Goal: Information Seeking & Learning: Learn about a topic

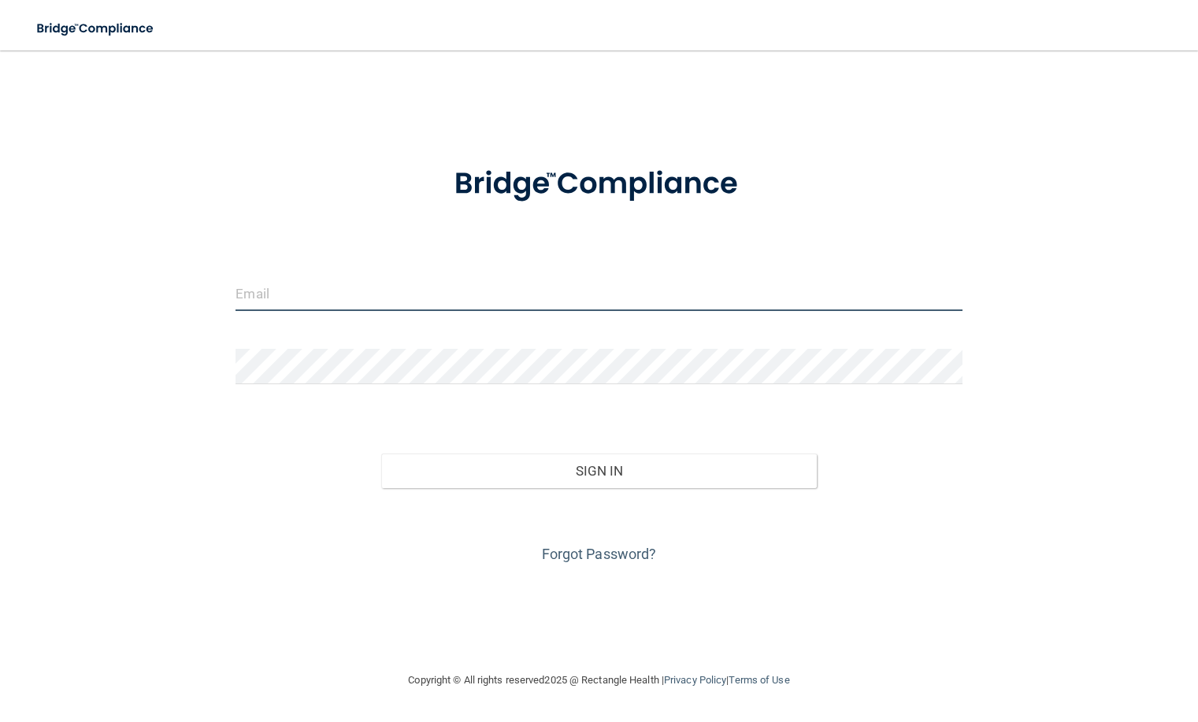
click at [379, 293] on input "email" at bounding box center [599, 293] width 726 height 35
type input "[EMAIL_ADDRESS][DOMAIN_NAME]"
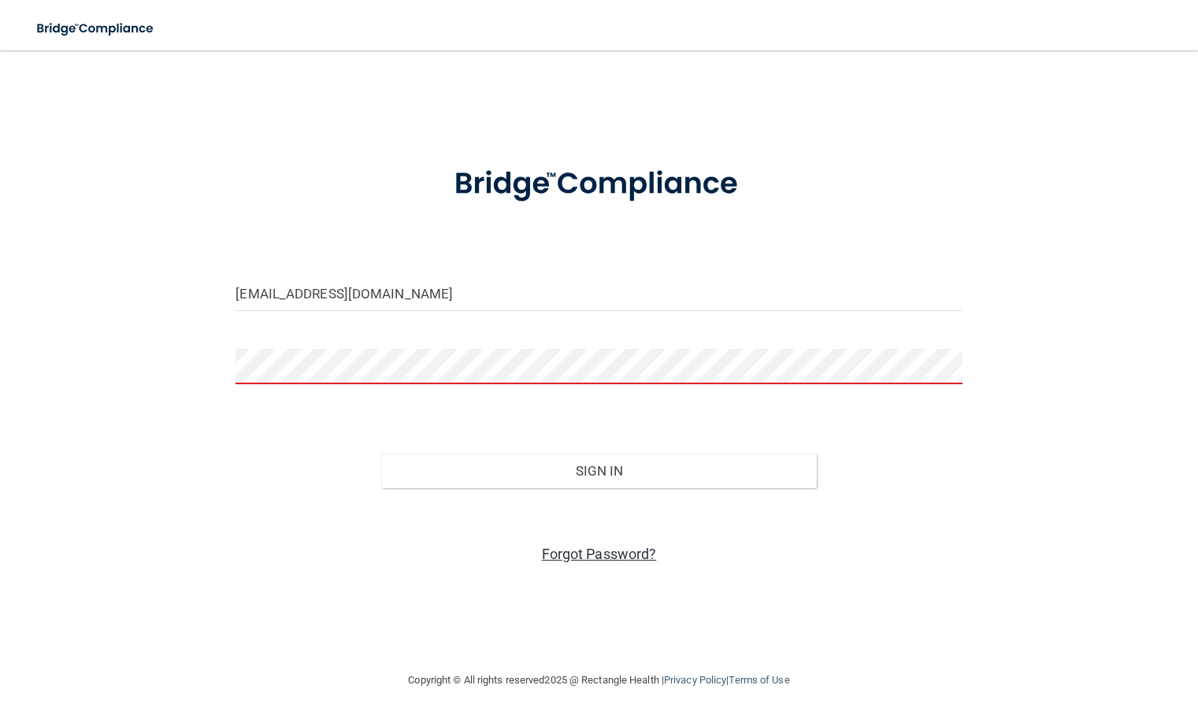
click at [624, 557] on link "Forgot Password?" at bounding box center [599, 554] width 115 height 17
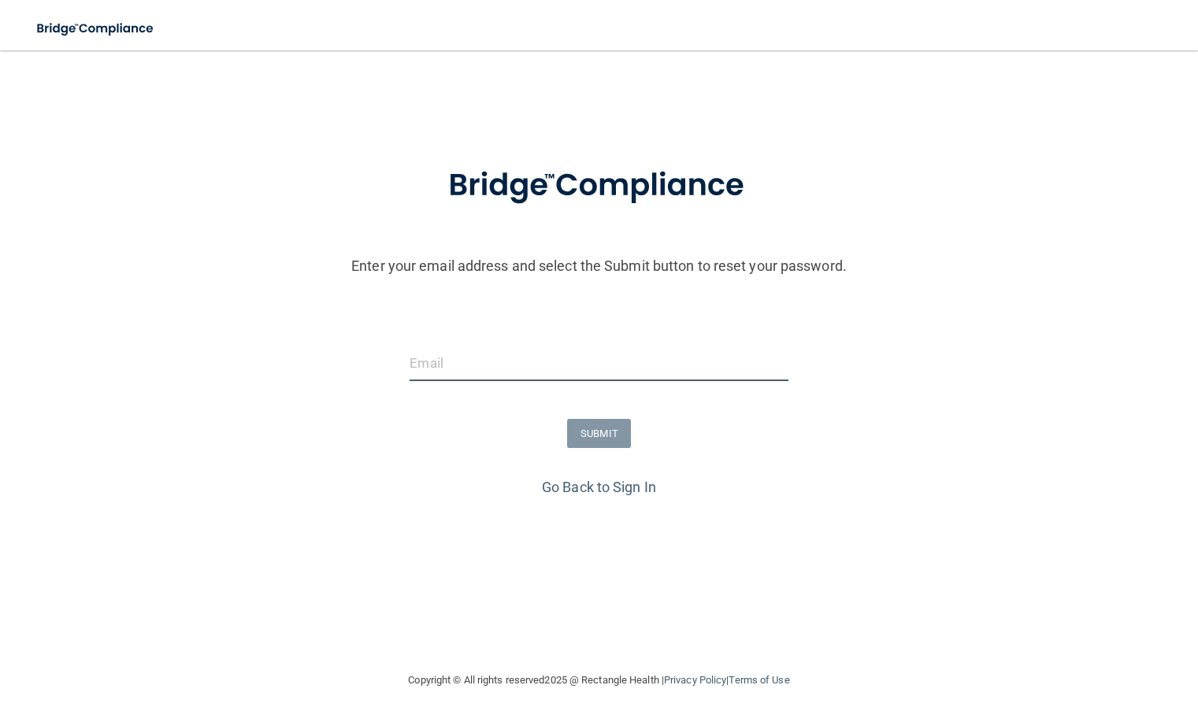
click at [544, 372] on input "email" at bounding box center [599, 363] width 378 height 35
type input "penny.dennis.cda@gmail.com"
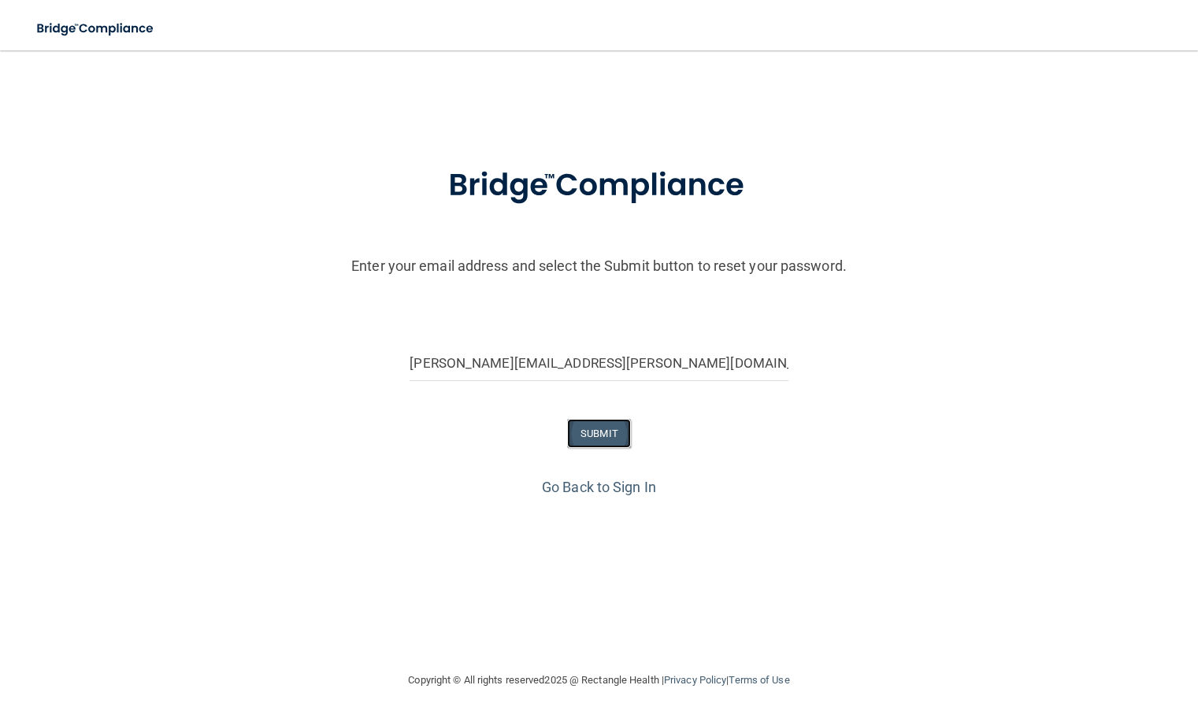
click at [603, 440] on button "SUBMIT" at bounding box center [599, 433] width 64 height 29
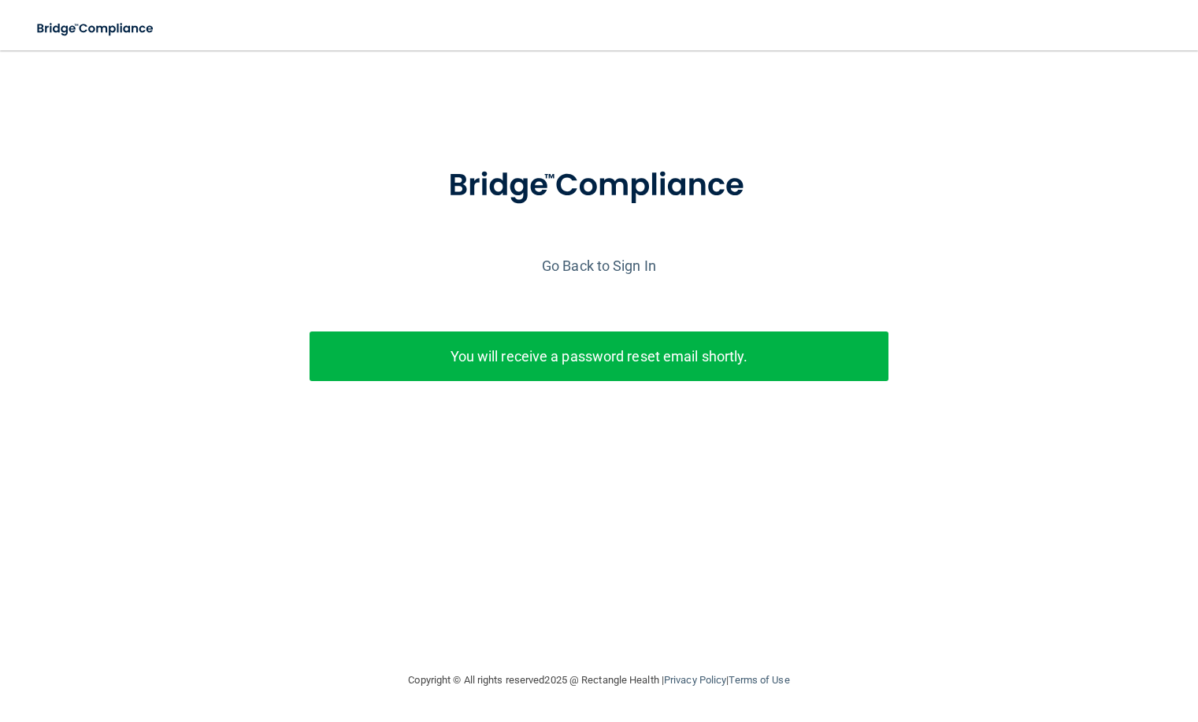
click at [708, 361] on p "You will receive a password reset email shortly." at bounding box center [599, 356] width 556 height 26
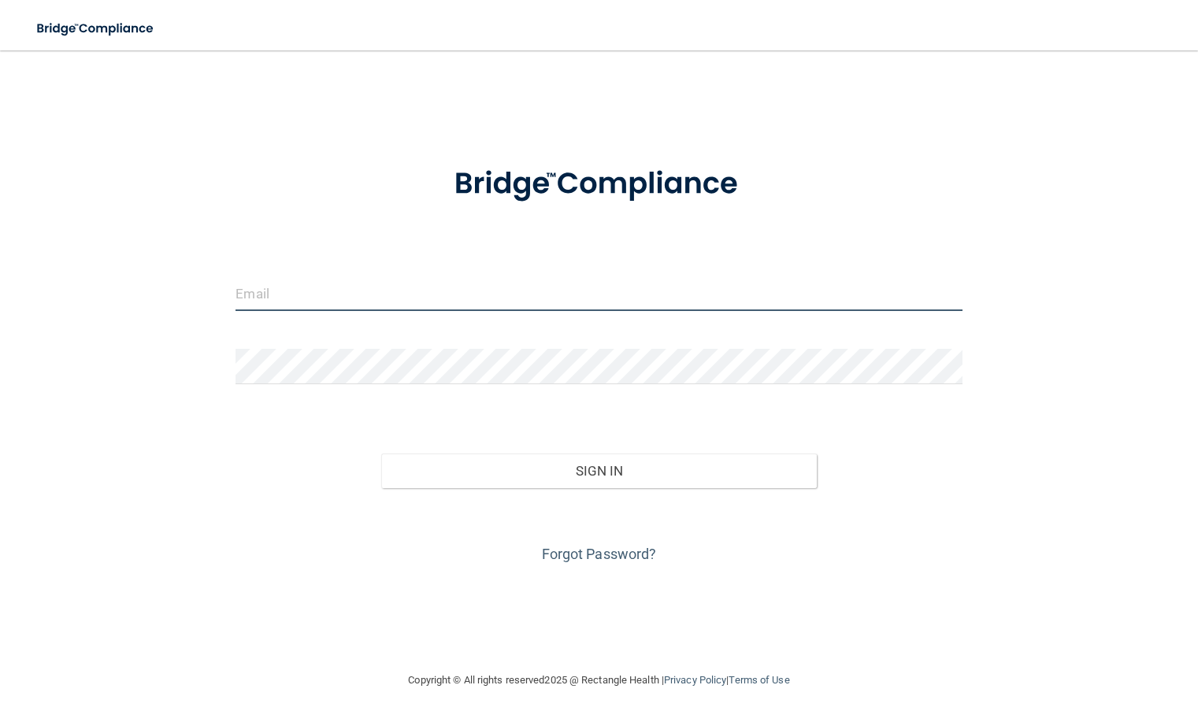
click at [263, 285] on input "email" at bounding box center [599, 293] width 726 height 35
type input "[EMAIL_ADDRESS][DOMAIN_NAME]"
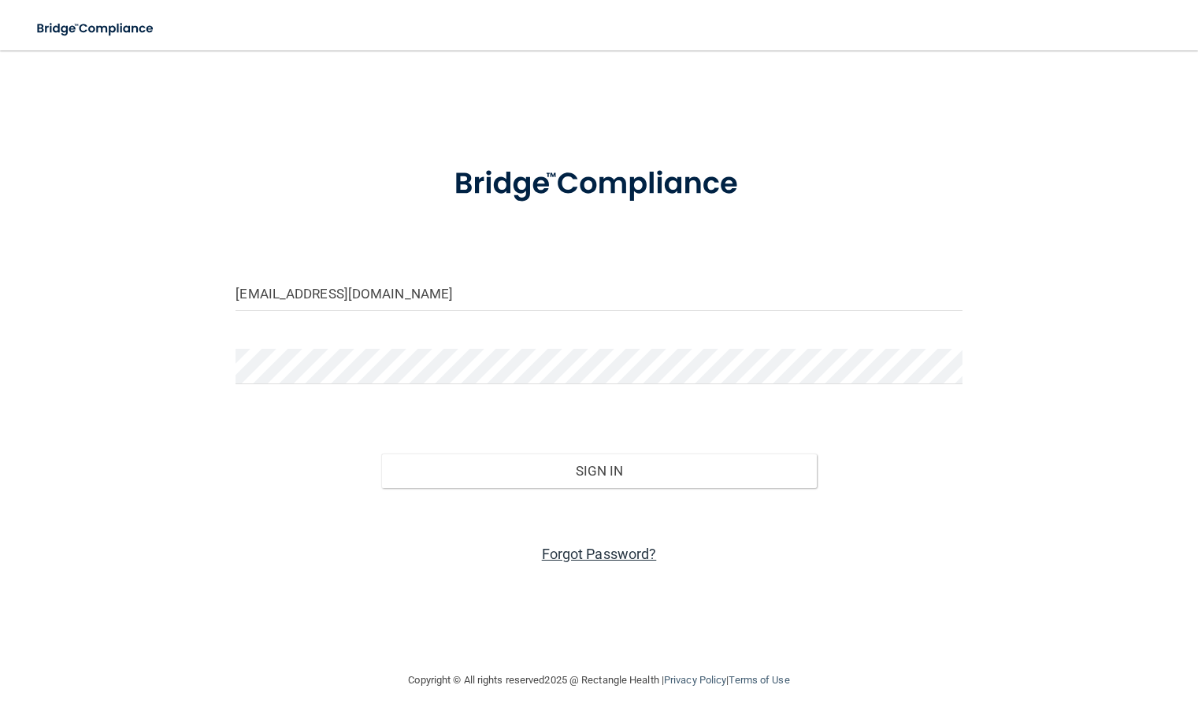
click at [581, 557] on link "Forgot Password?" at bounding box center [599, 554] width 115 height 17
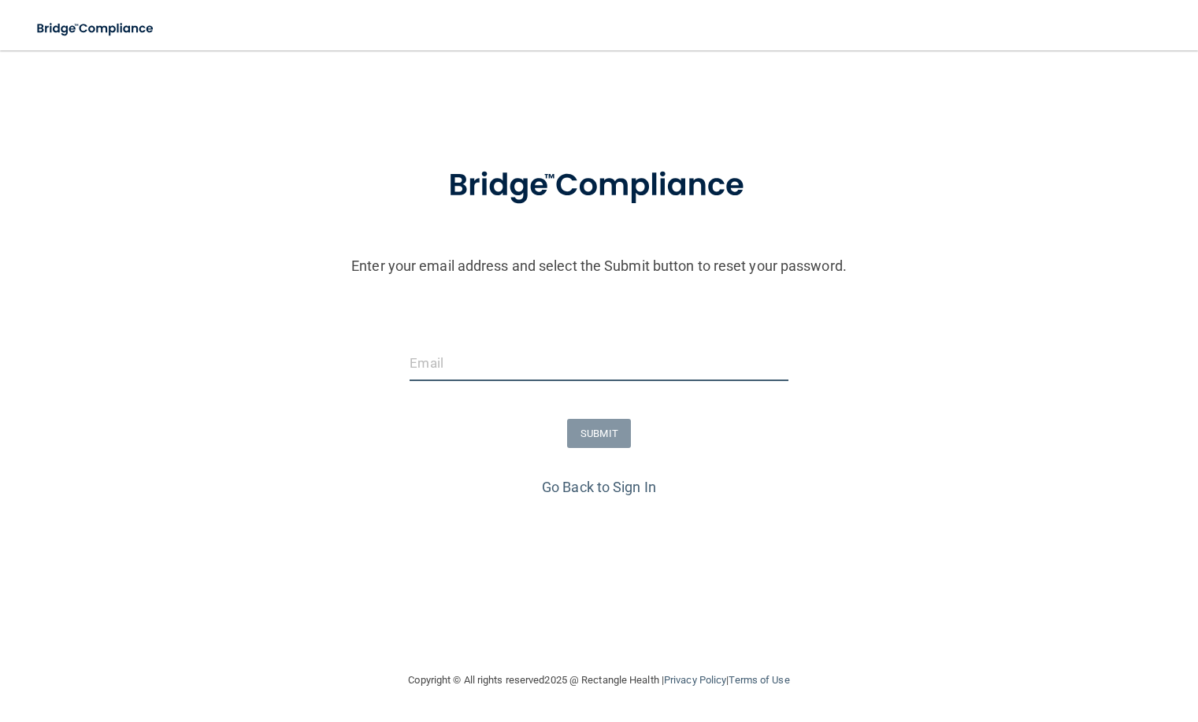
click at [439, 368] on input "email" at bounding box center [599, 363] width 378 height 35
type input "[EMAIL_ADDRESS][DOMAIN_NAME]"
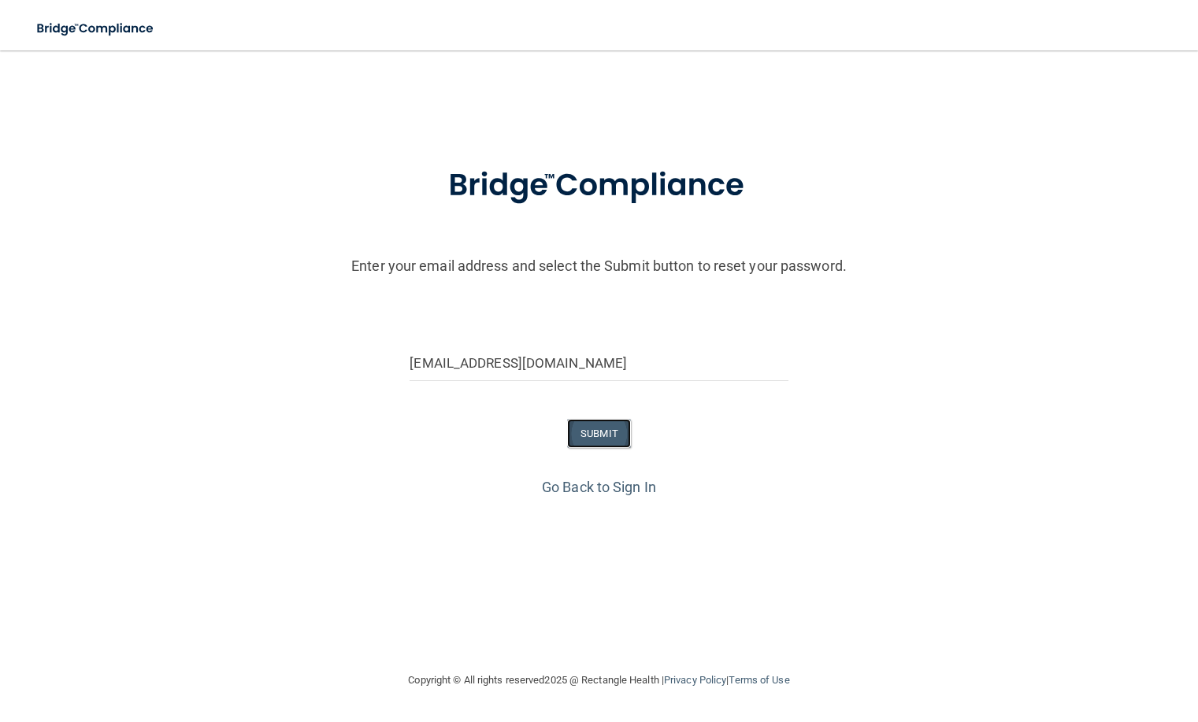
click at [600, 434] on button "SUBMIT" at bounding box center [599, 433] width 64 height 29
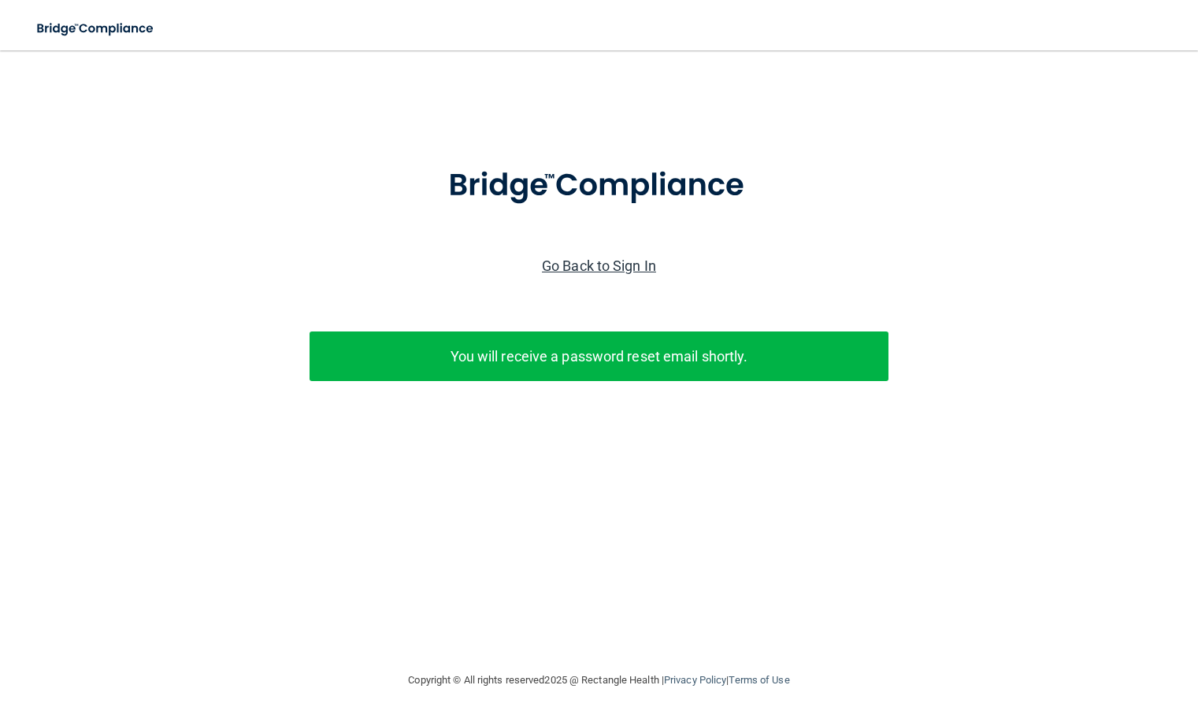
click at [636, 265] on link "Go Back to Sign In" at bounding box center [599, 266] width 114 height 17
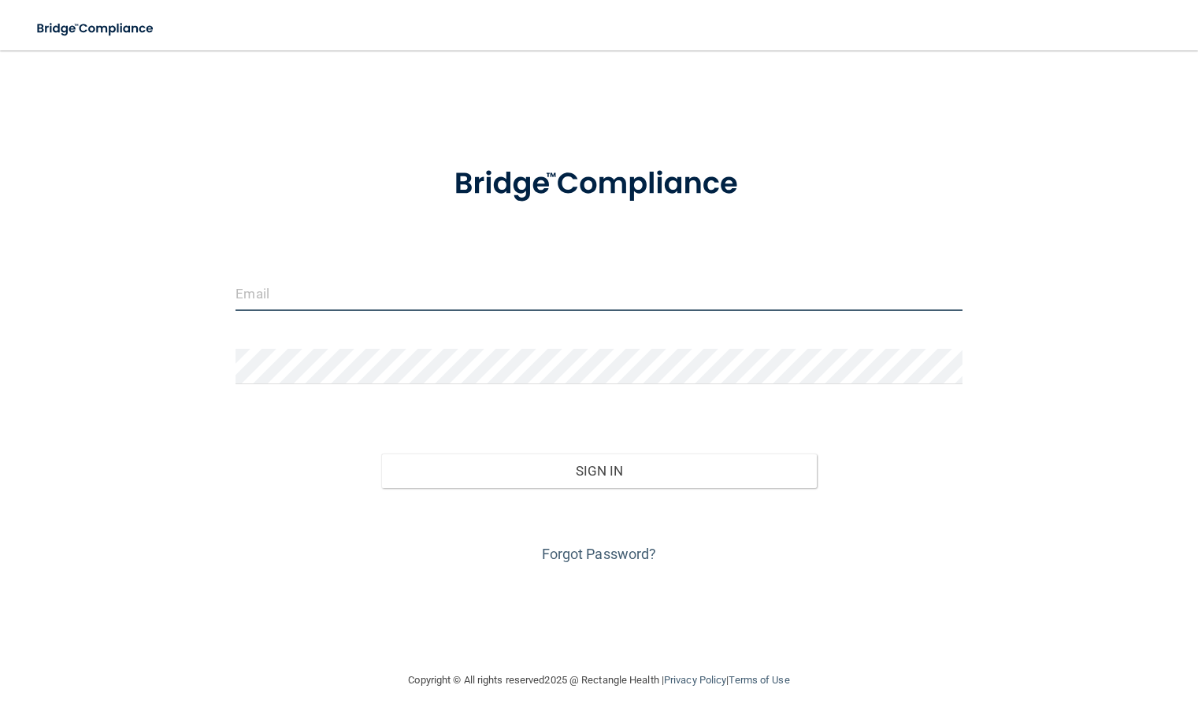
click at [314, 293] on input "email" at bounding box center [599, 293] width 726 height 35
type input "[EMAIL_ADDRESS][DOMAIN_NAME]"
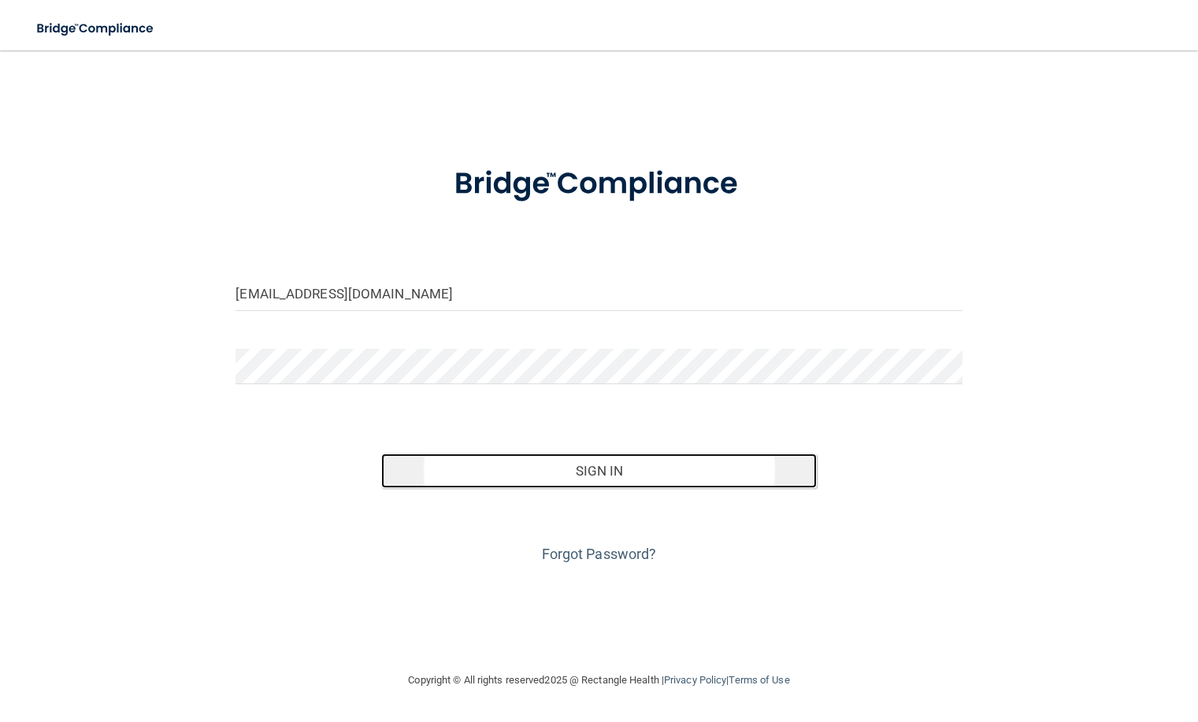
click at [584, 463] on button "Sign In" at bounding box center [599, 471] width 436 height 35
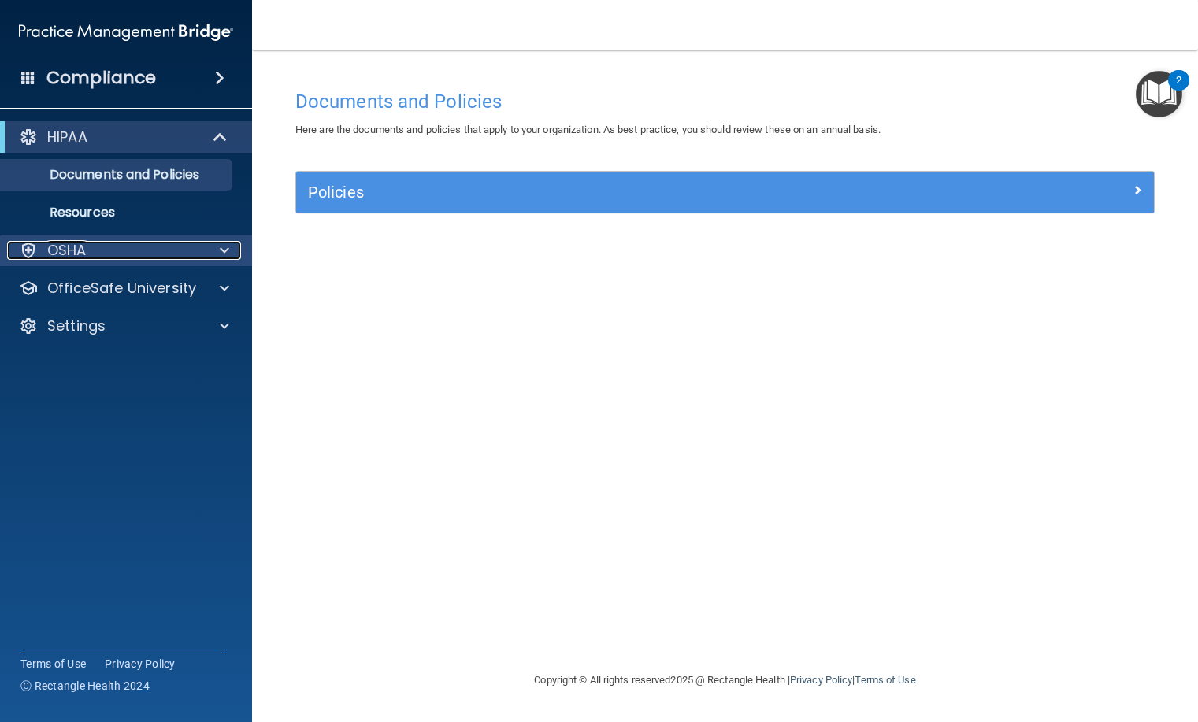
click at [224, 247] on span at bounding box center [224, 250] width 9 height 19
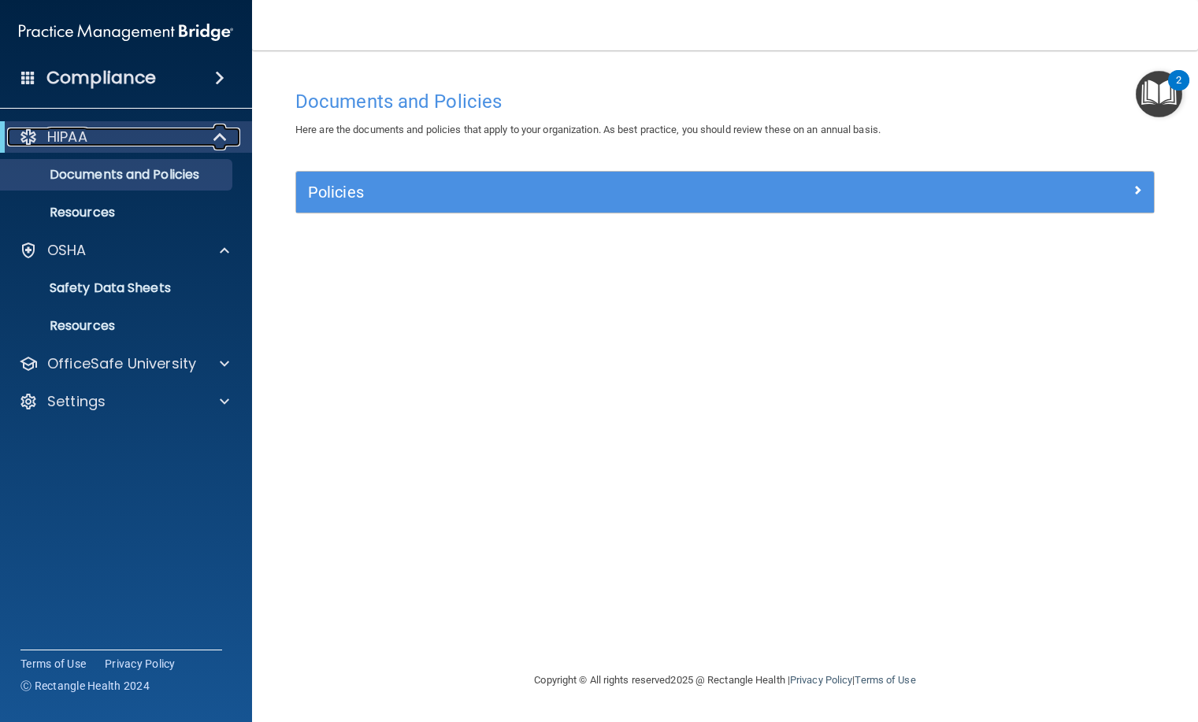
click at [154, 136] on div "HIPAA" at bounding box center [104, 137] width 195 height 19
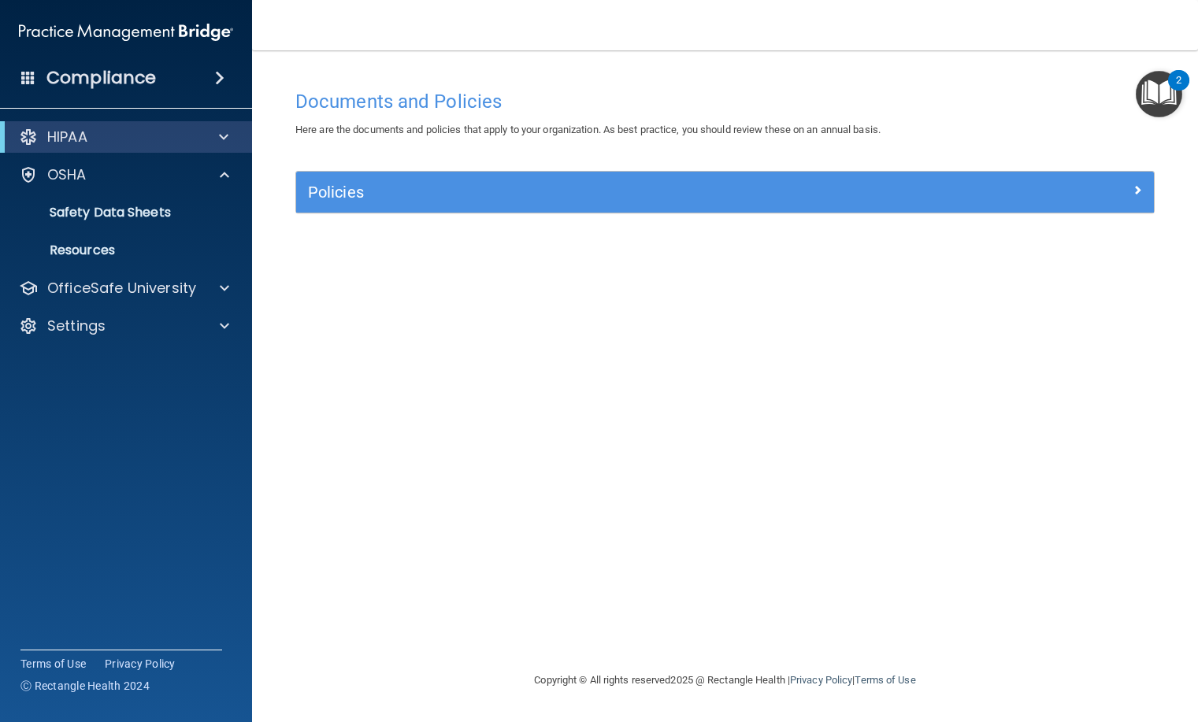
click at [215, 72] on span at bounding box center [219, 78] width 9 height 19
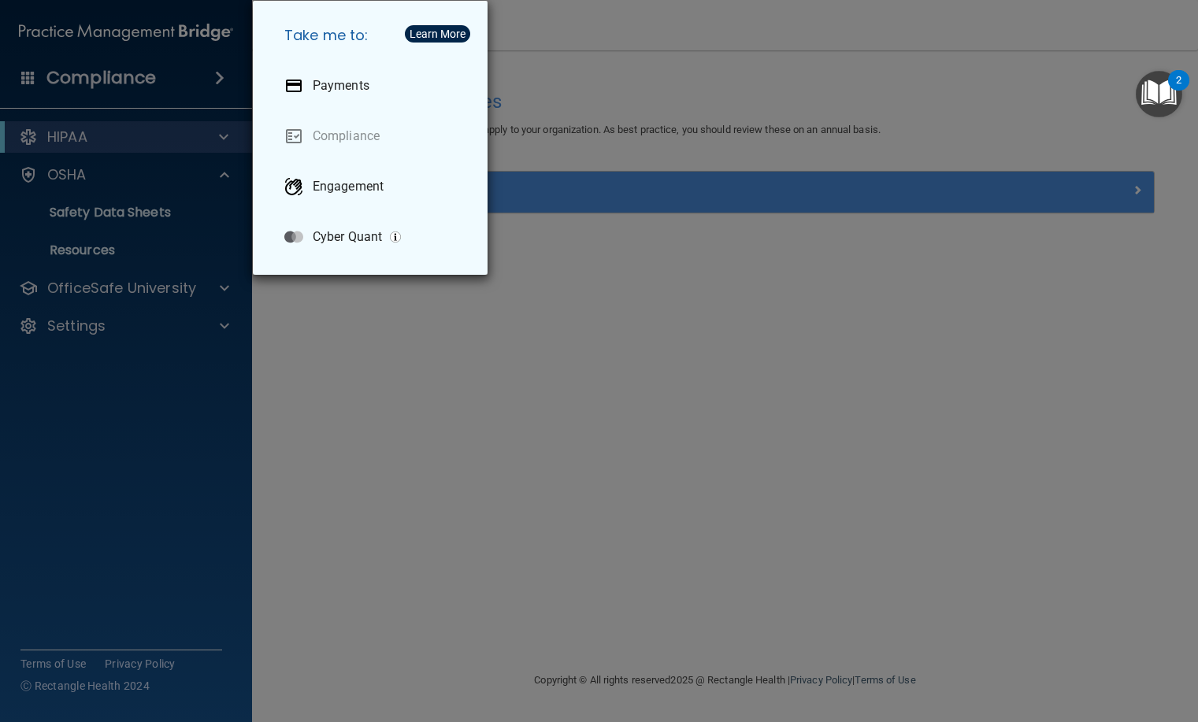
click at [529, 477] on div "Take me to: Payments Compliance Engagement Cyber Quant" at bounding box center [599, 361] width 1198 height 722
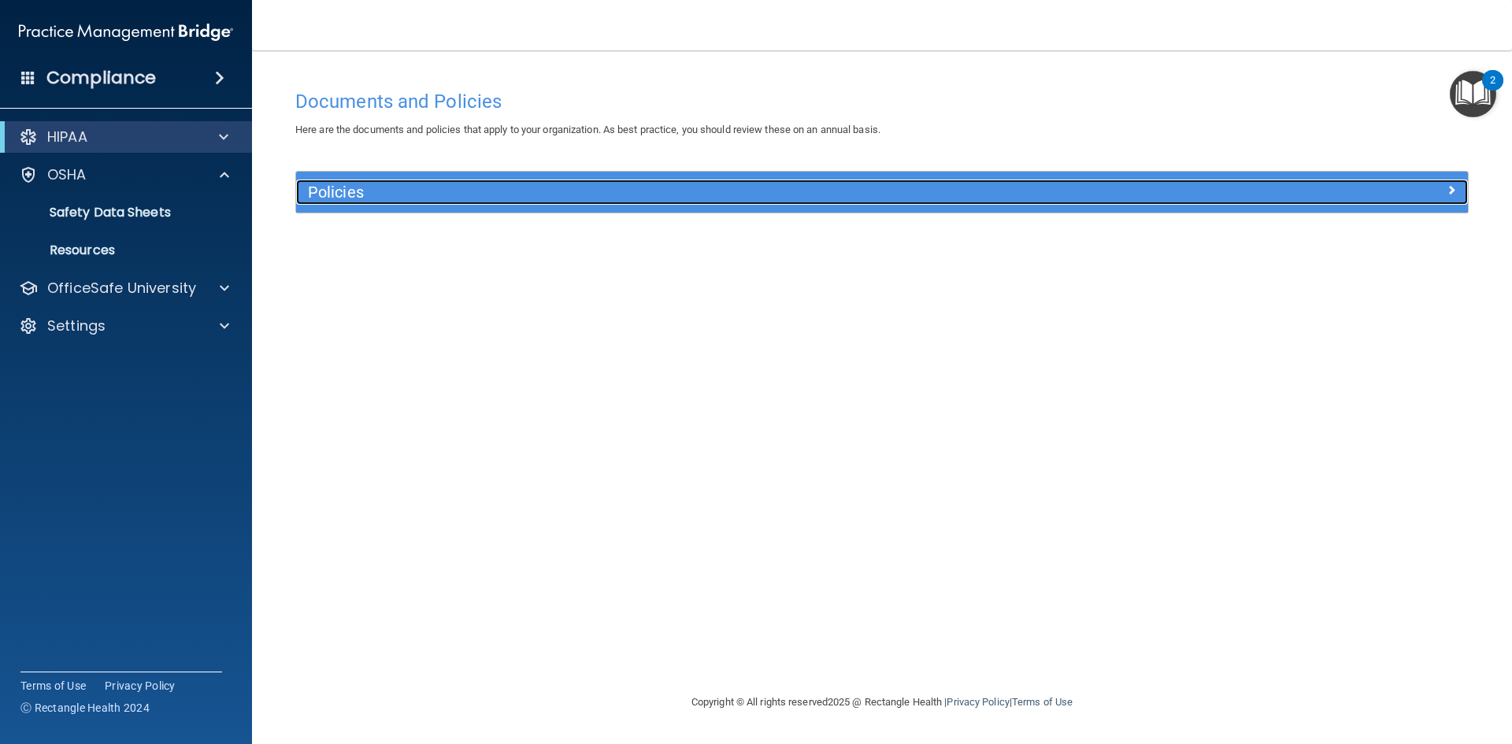
click at [329, 198] on h5 "Policies" at bounding box center [735, 192] width 855 height 17
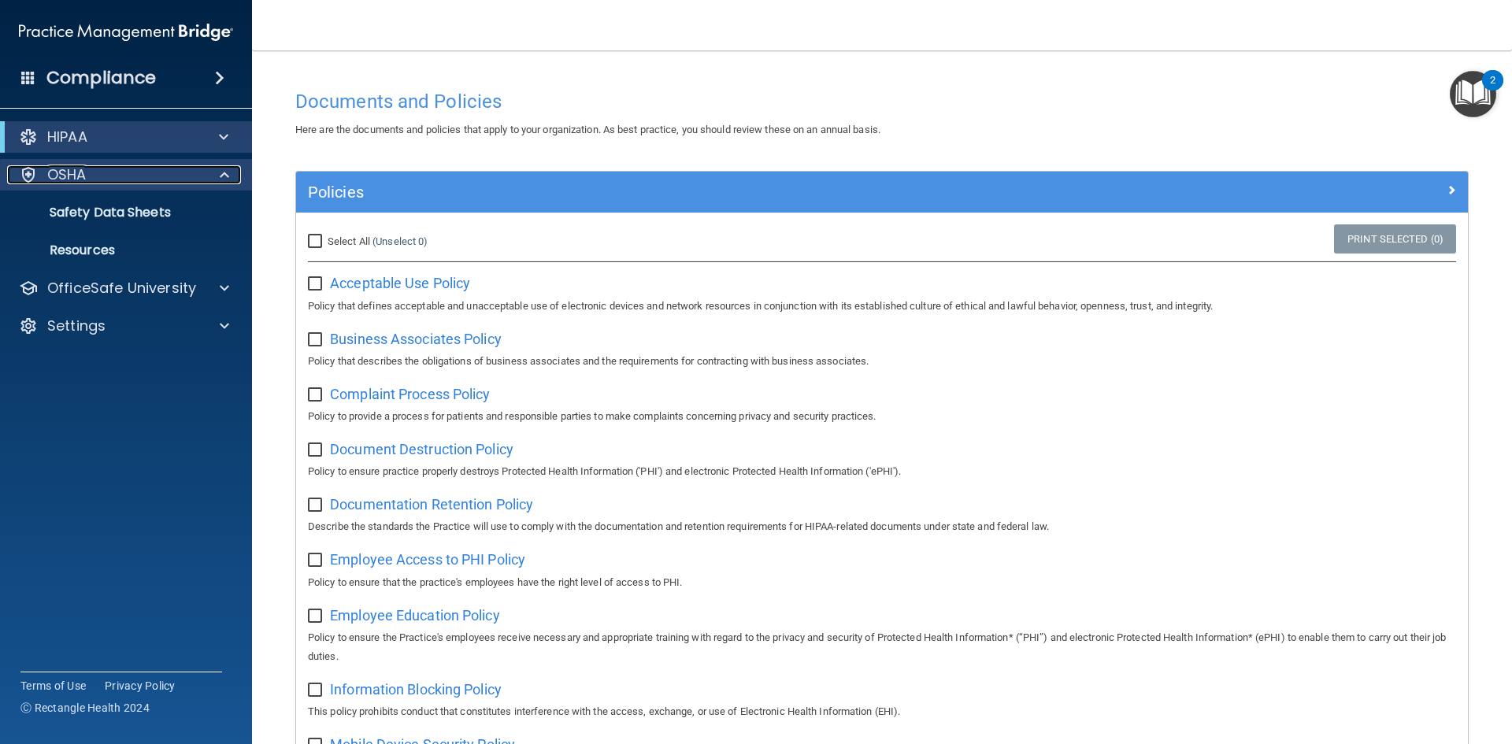
click at [80, 178] on p "OSHA" at bounding box center [66, 174] width 39 height 19
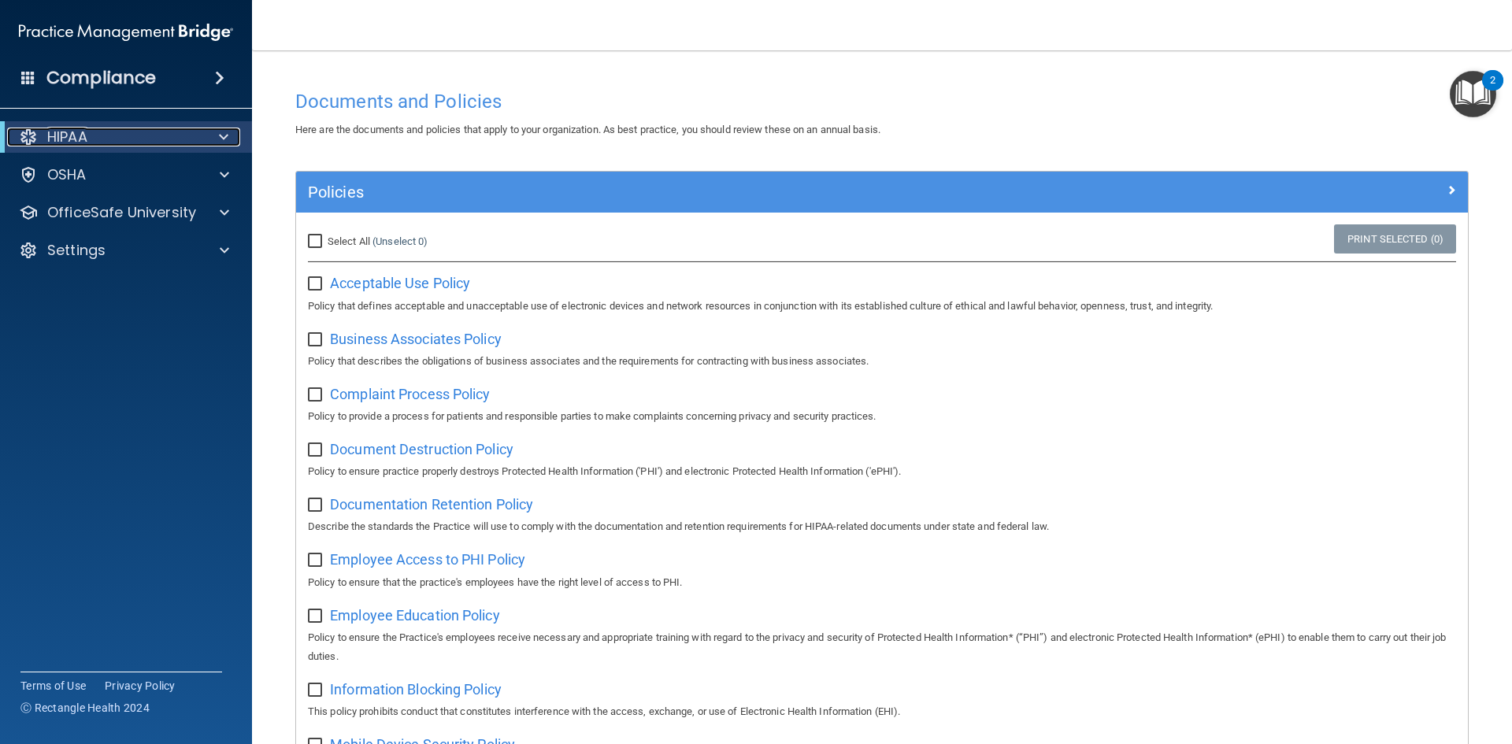
click at [91, 139] on div "HIPAA" at bounding box center [104, 137] width 195 height 19
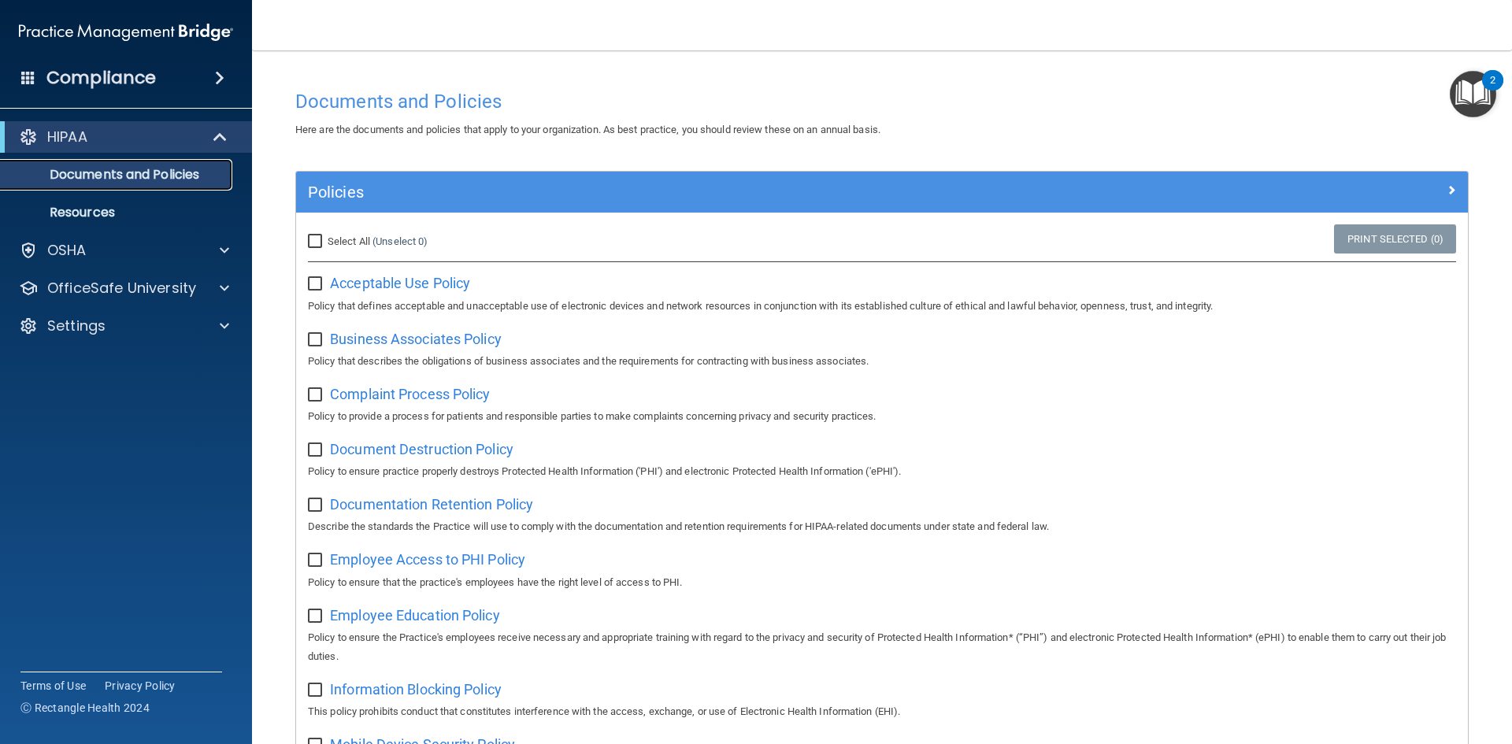
click at [181, 180] on p "Documents and Policies" at bounding box center [117, 175] width 215 height 16
click at [112, 212] on p "Resources" at bounding box center [117, 213] width 215 height 16
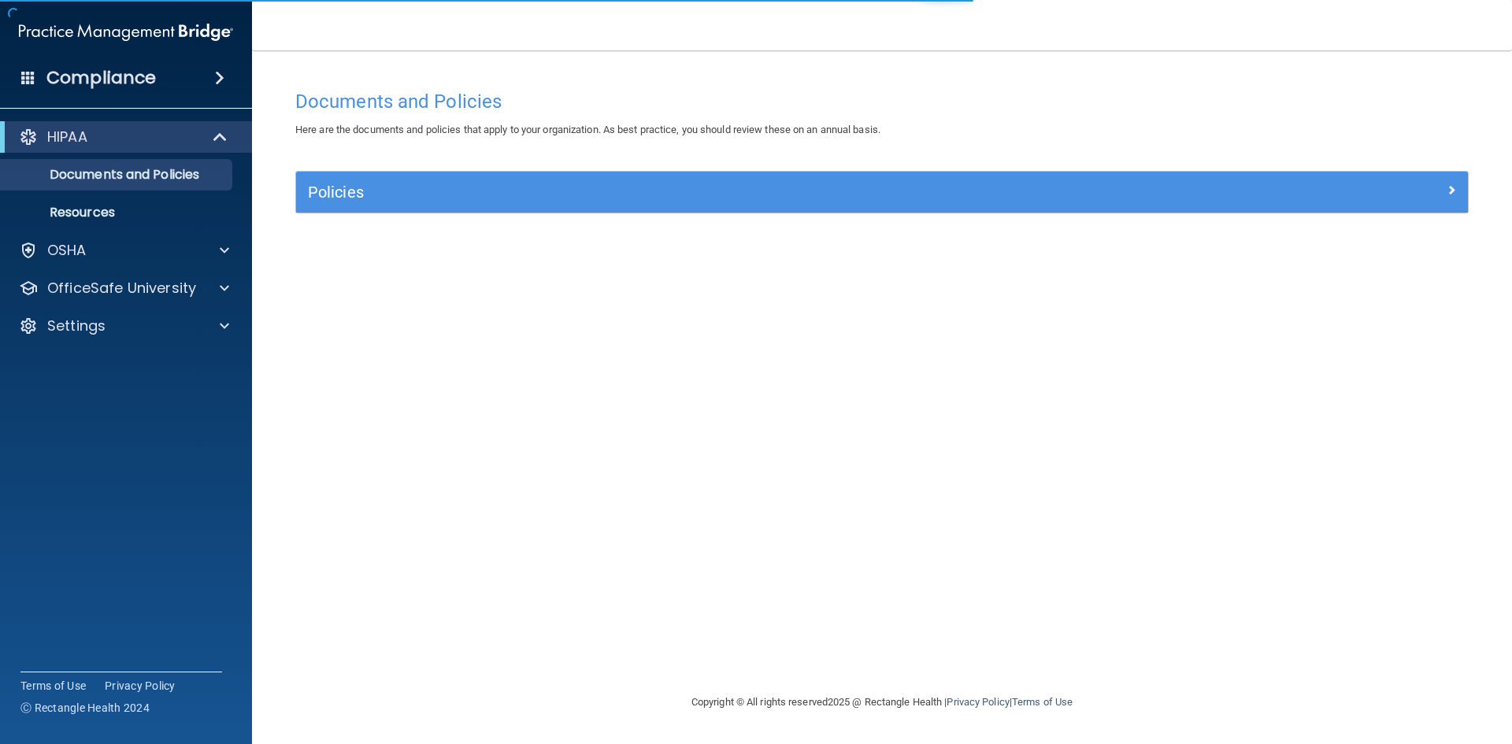
click at [106, 124] on div "HIPAA" at bounding box center [126, 137] width 252 height 32
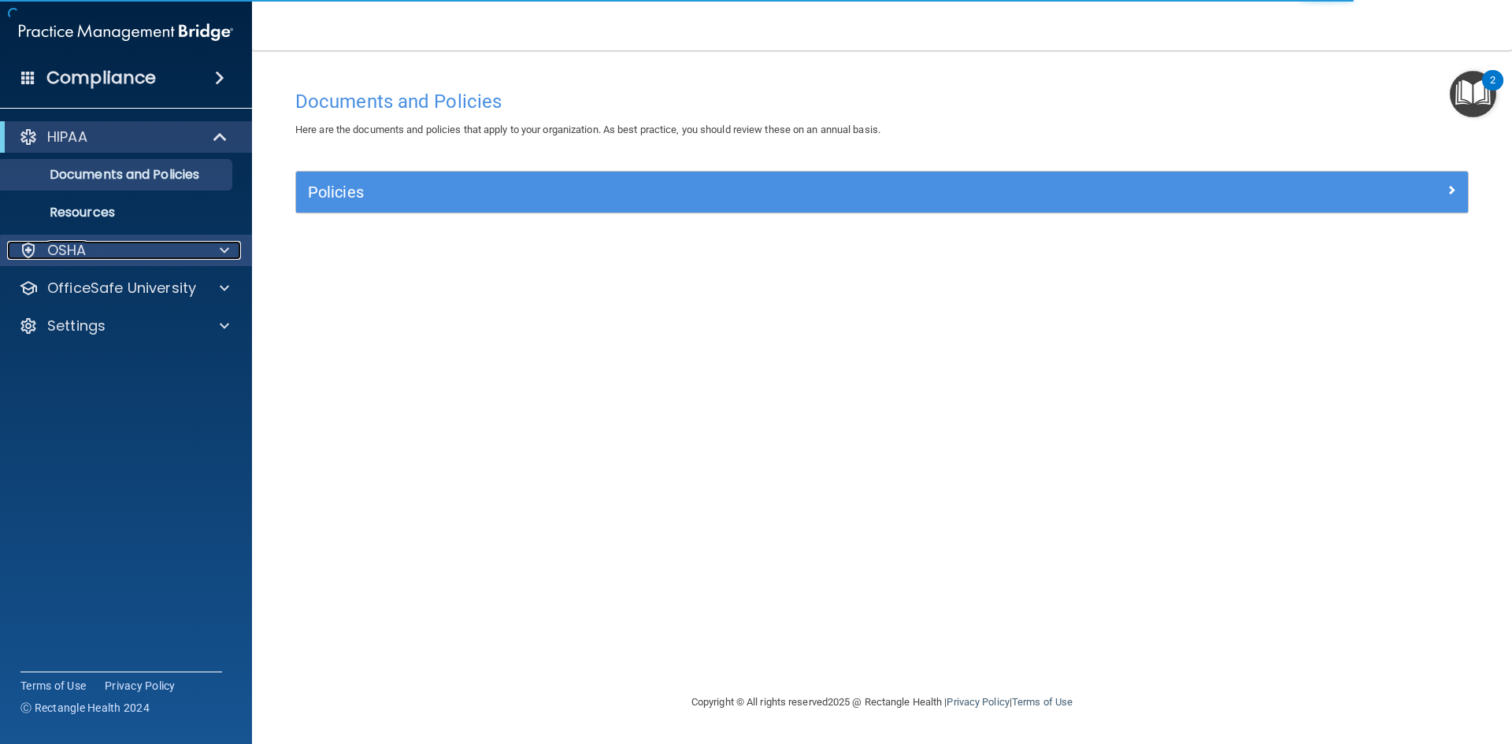
click at [85, 250] on p "OSHA" at bounding box center [66, 250] width 39 height 19
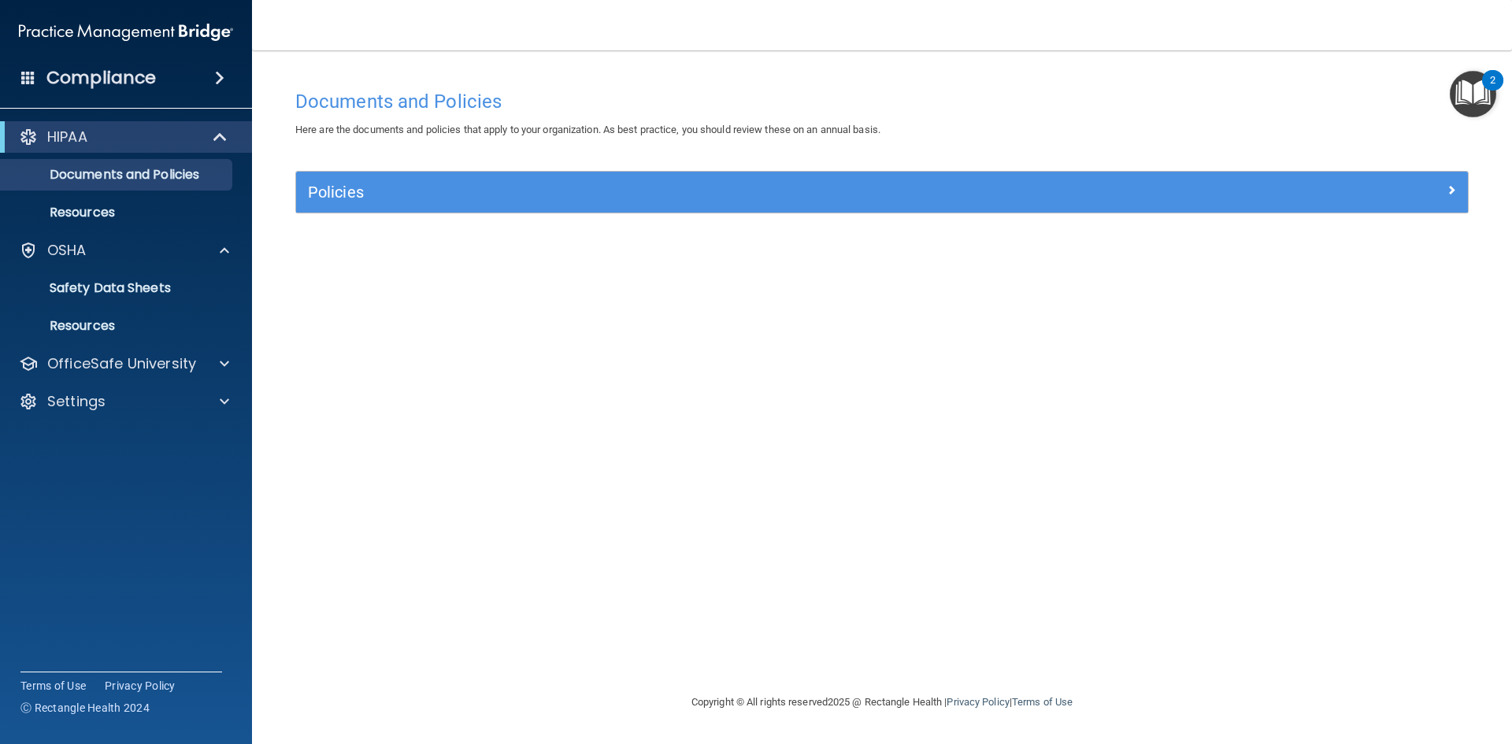
click at [154, 83] on div "Compliance" at bounding box center [126, 78] width 252 height 35
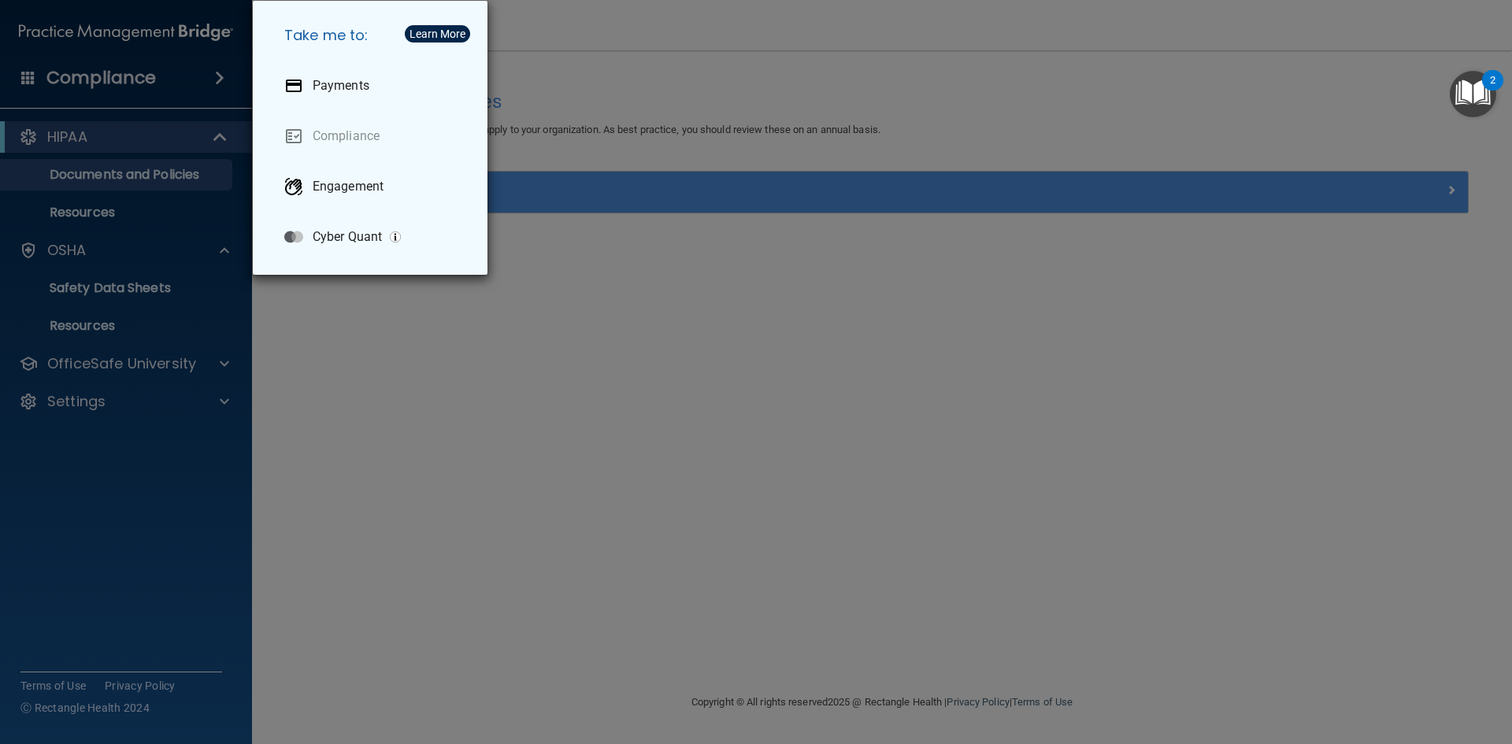
click at [139, 80] on div "Take me to: Payments Compliance Engagement Cyber Quant" at bounding box center [756, 372] width 1512 height 744
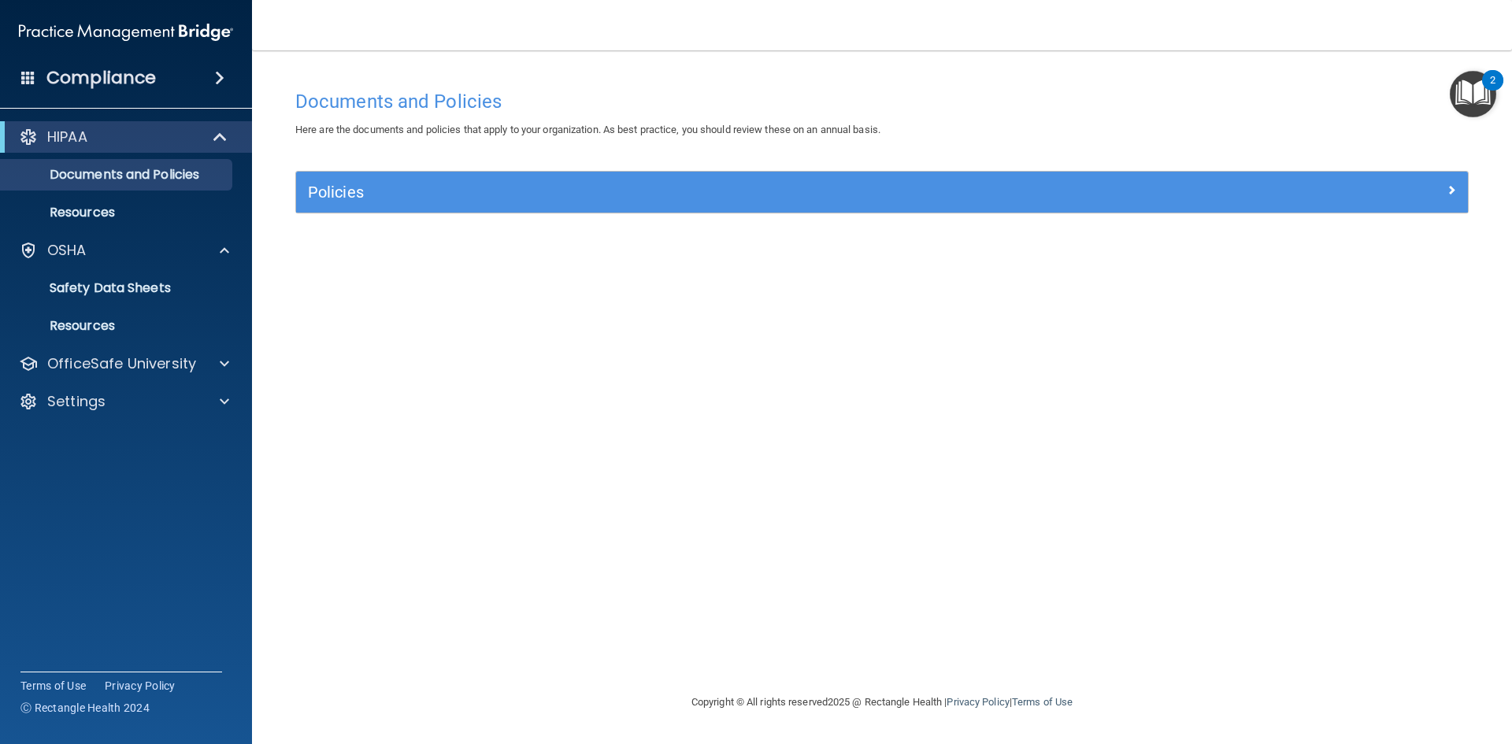
click at [1479, 91] on img "Open Resource Center, 2 new notifications" at bounding box center [1473, 94] width 46 height 46
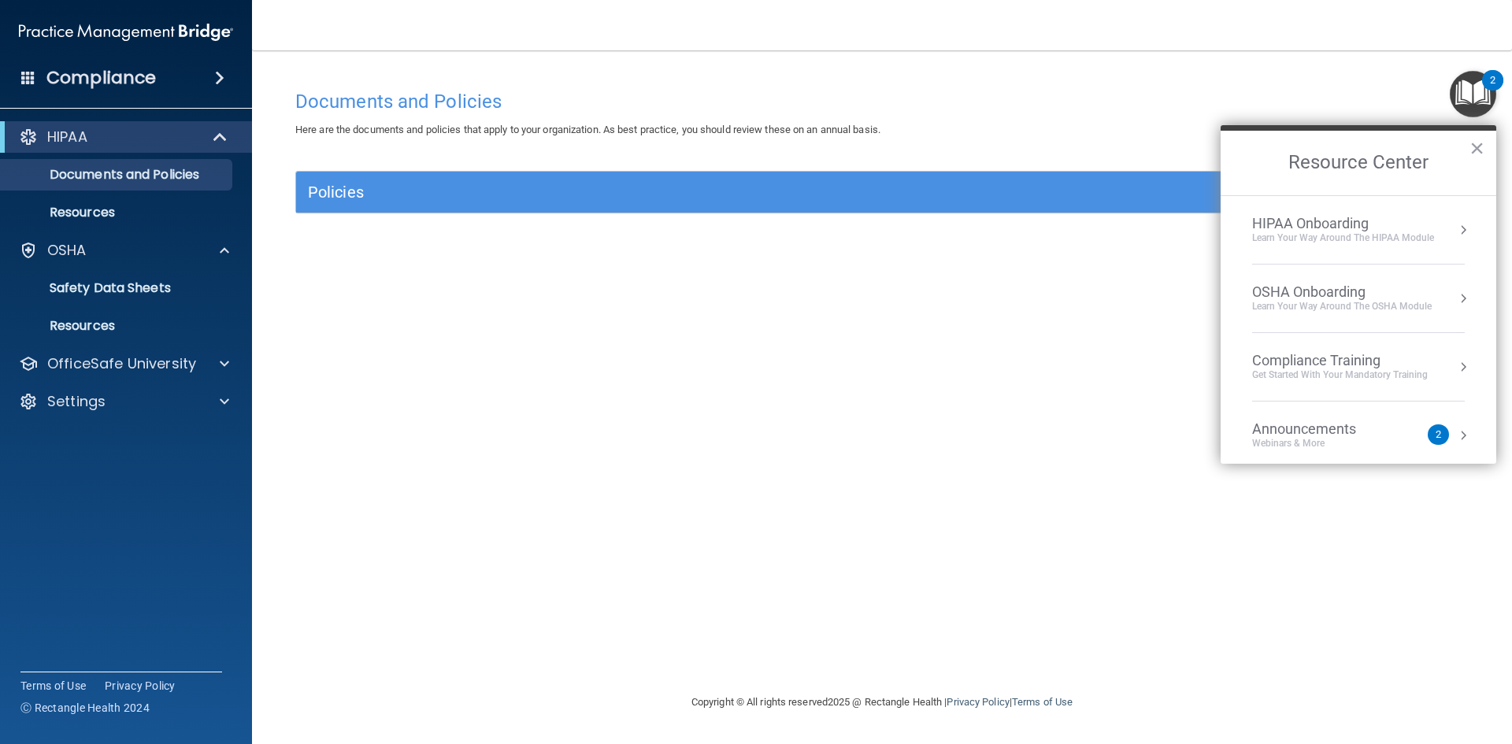
drag, startPoint x: 947, startPoint y: 434, endPoint x: 926, endPoint y: 419, distance: 25.4
click at [941, 429] on div "Documents and Policies Here are the documents and policies that apply to your o…" at bounding box center [882, 387] width 1197 height 611
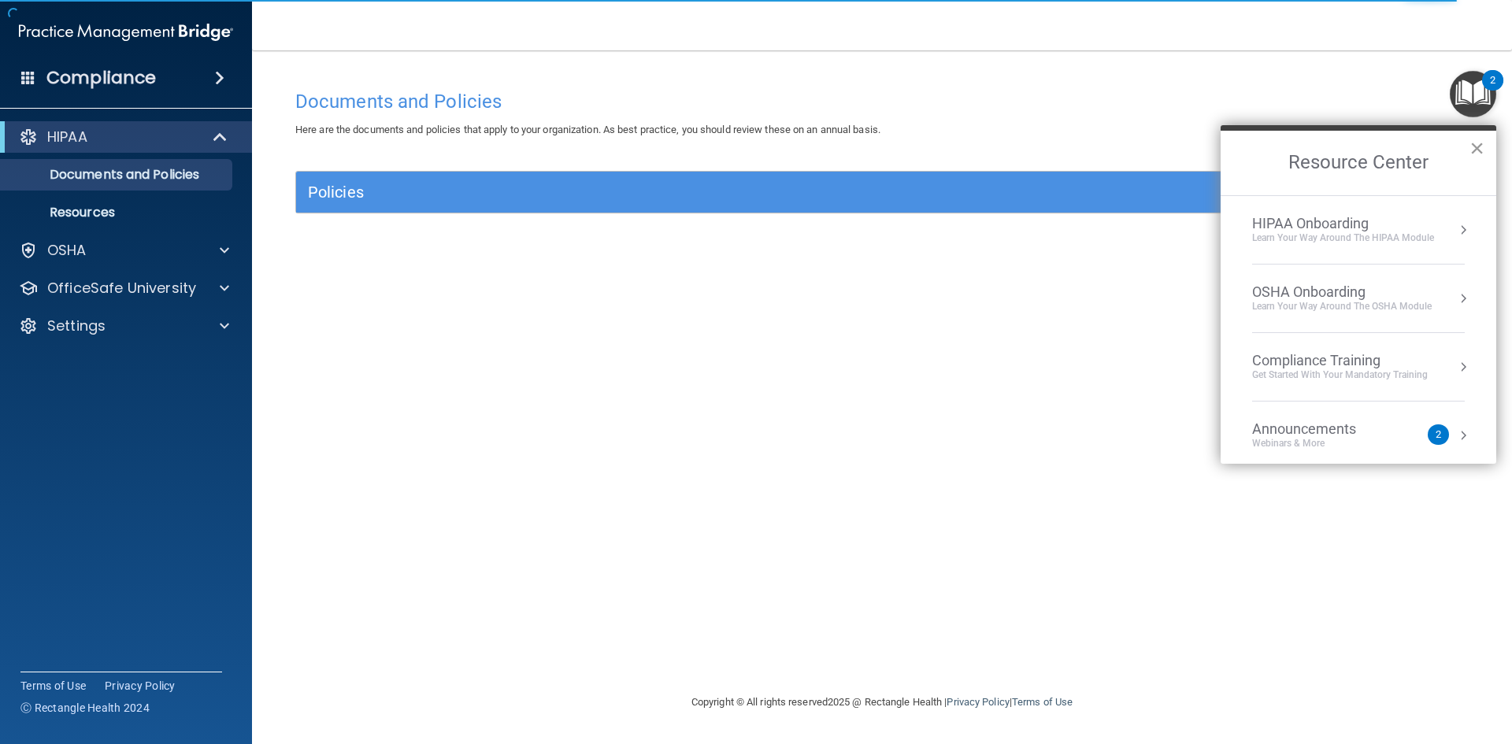
click at [1479, 147] on button "×" at bounding box center [1477, 147] width 15 height 25
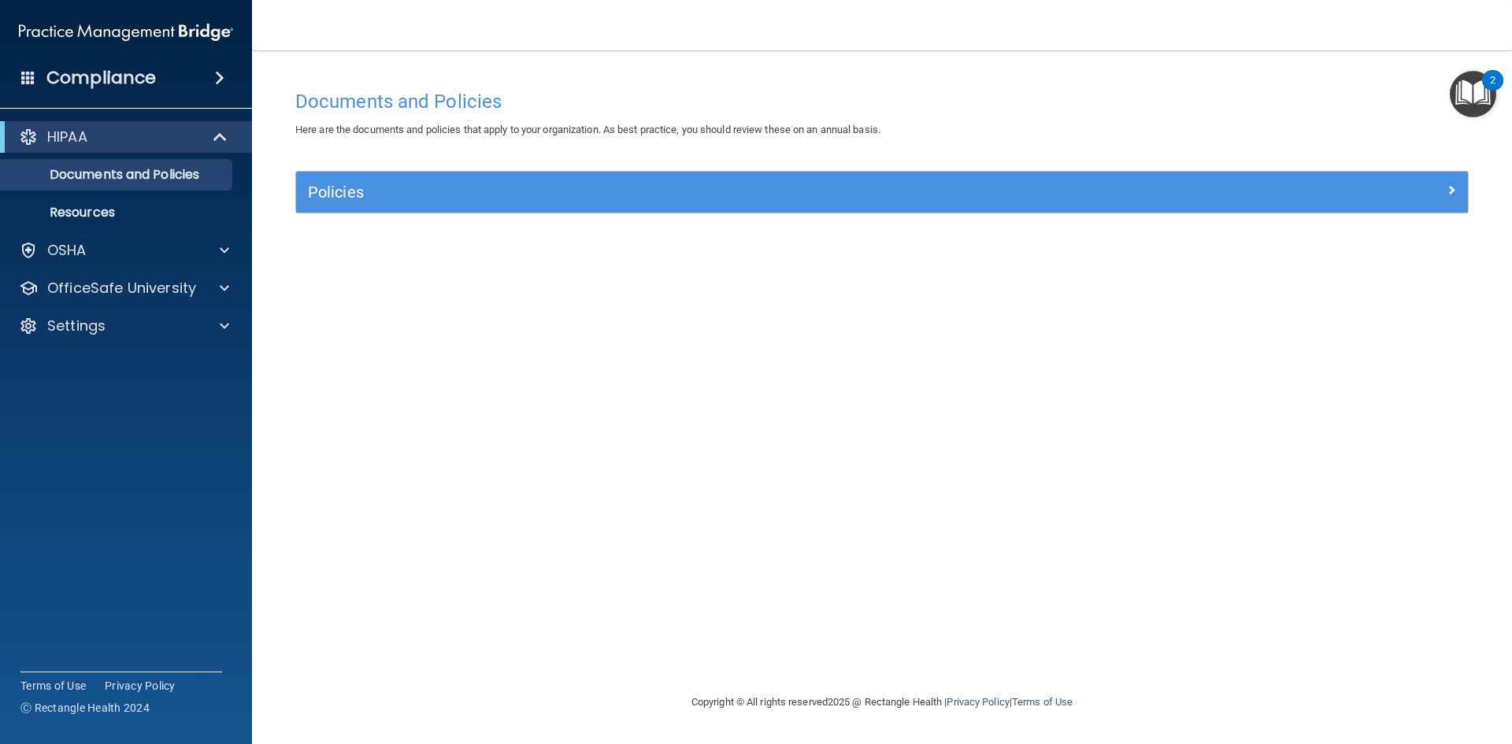
click at [452, 207] on div "Policies" at bounding box center [882, 192] width 1172 height 41
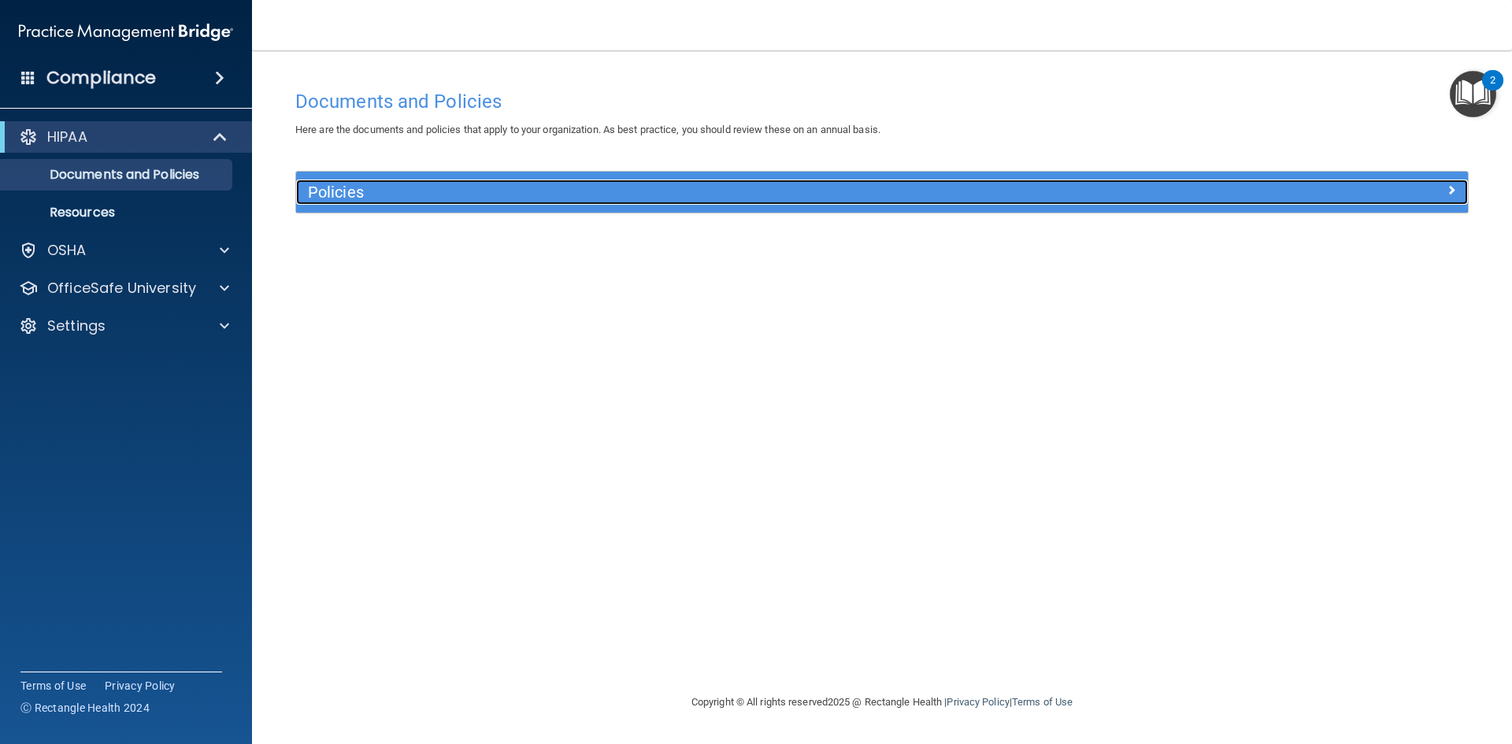
click at [857, 185] on h5 "Policies" at bounding box center [735, 192] width 855 height 17
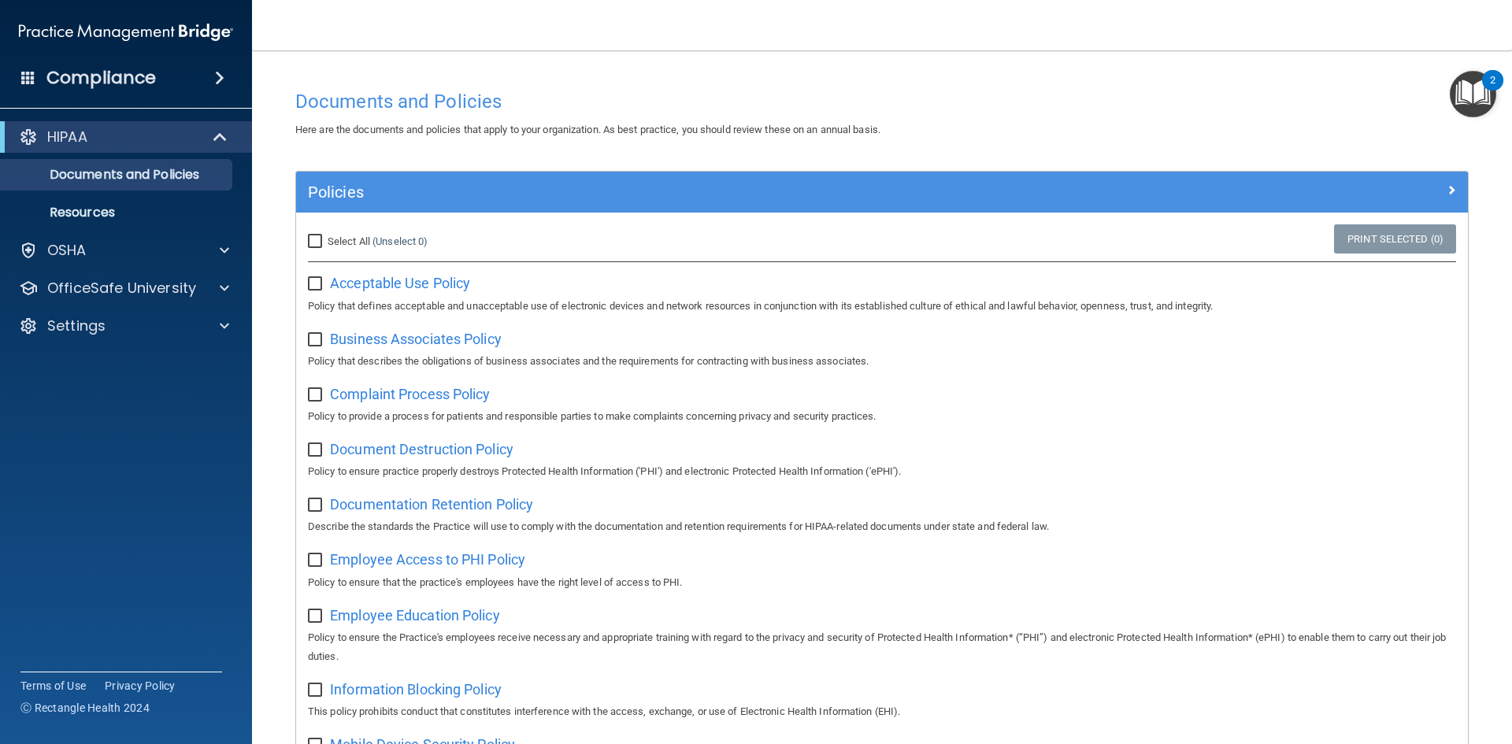
click at [320, 242] on input "Select All (Unselect 0) Unselect All" at bounding box center [317, 242] width 18 height 13
checkbox input "true"
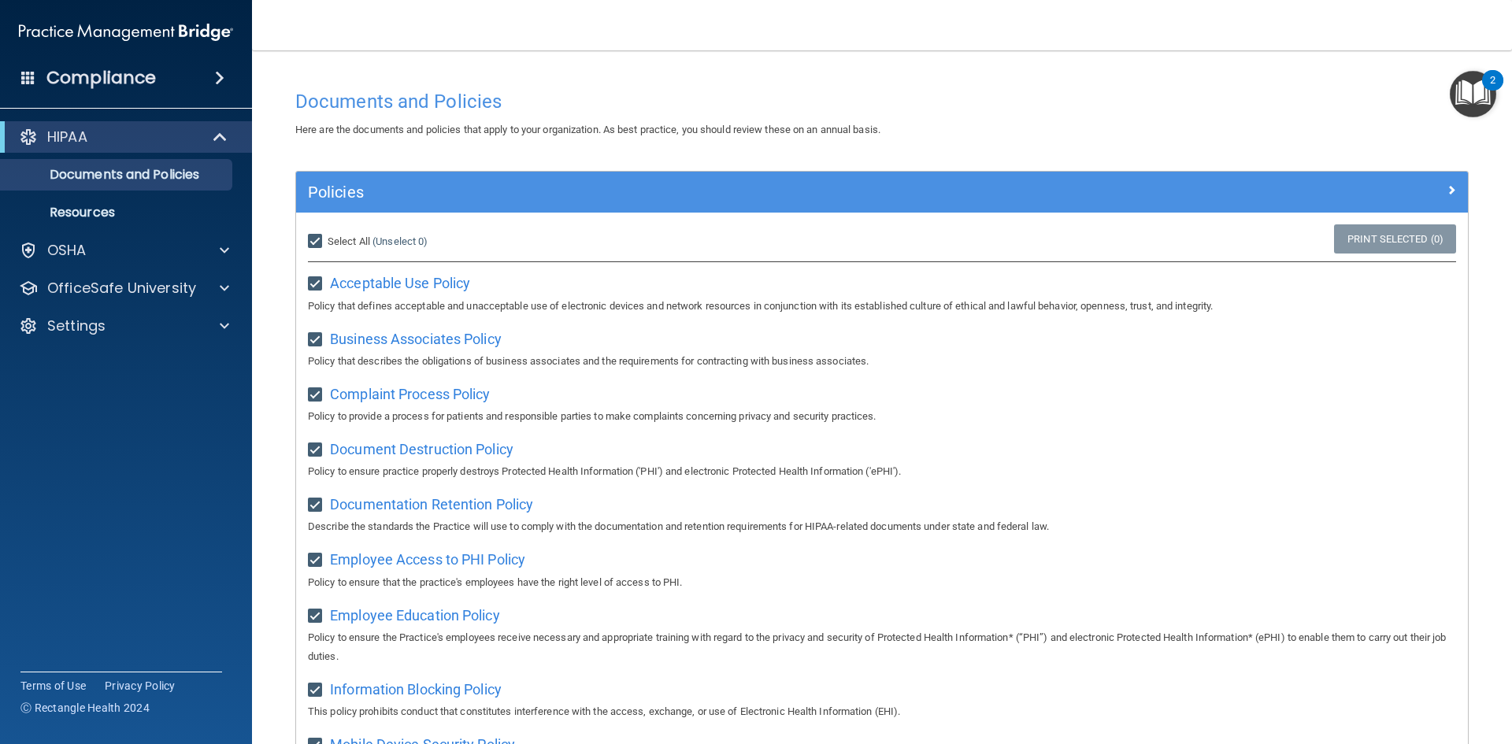
checkbox input "true"
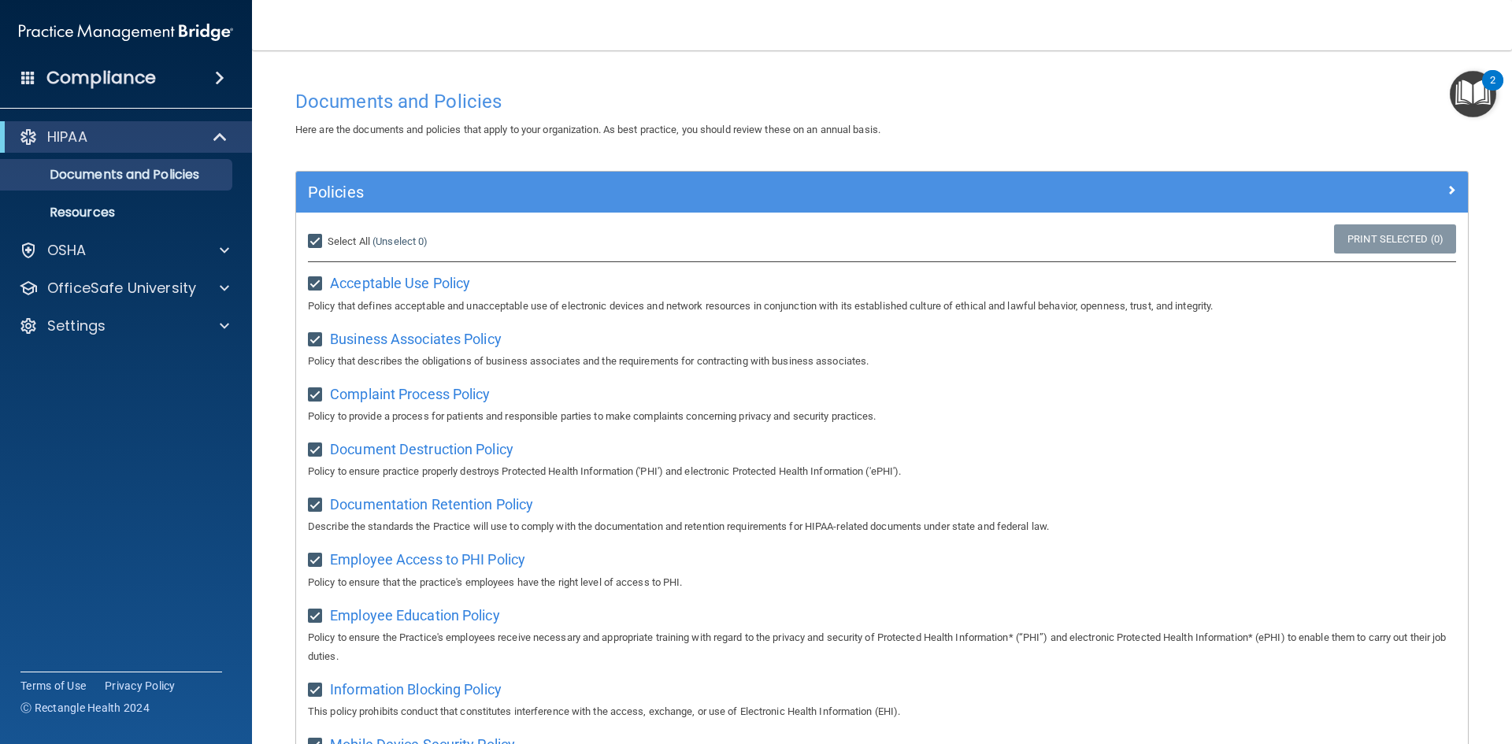
checkbox input "true"
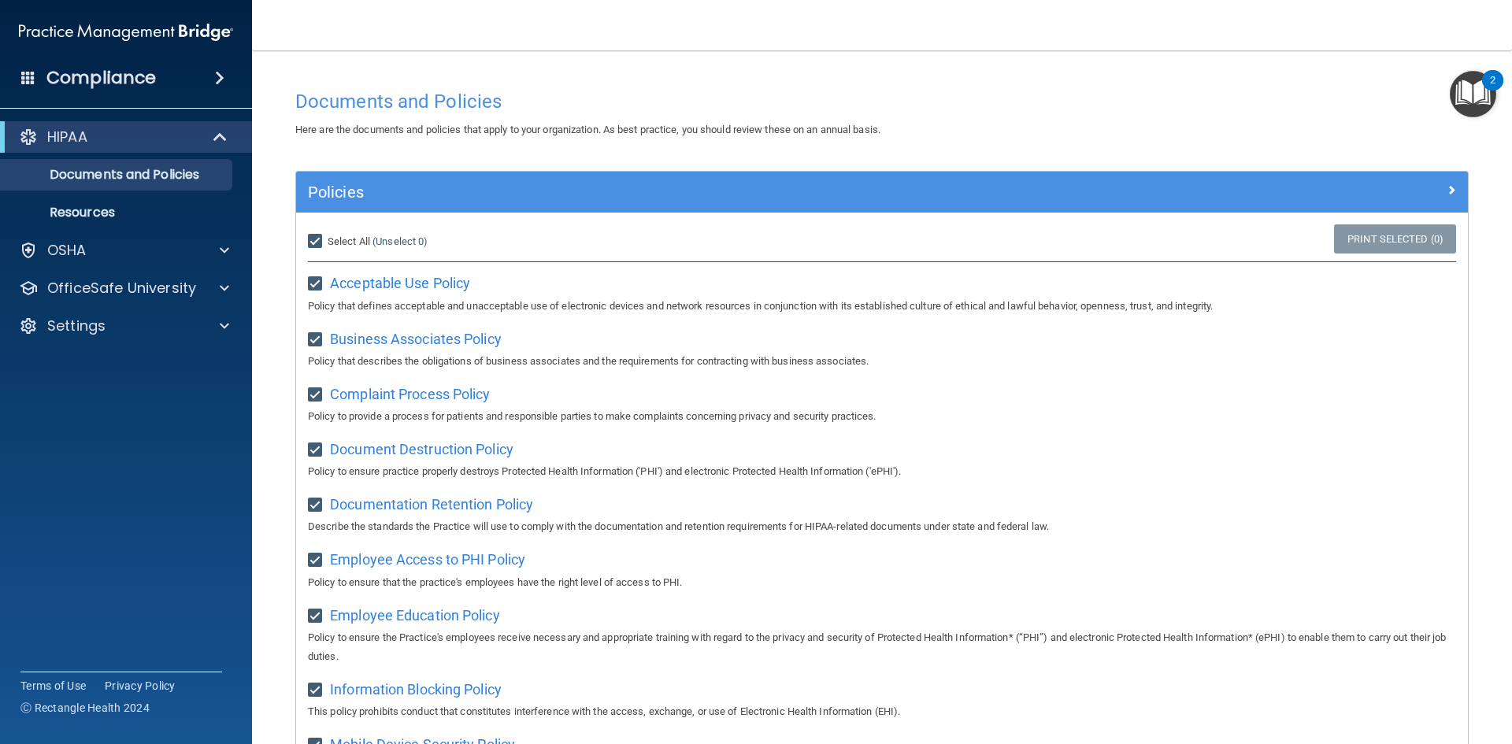
checkbox input "true"
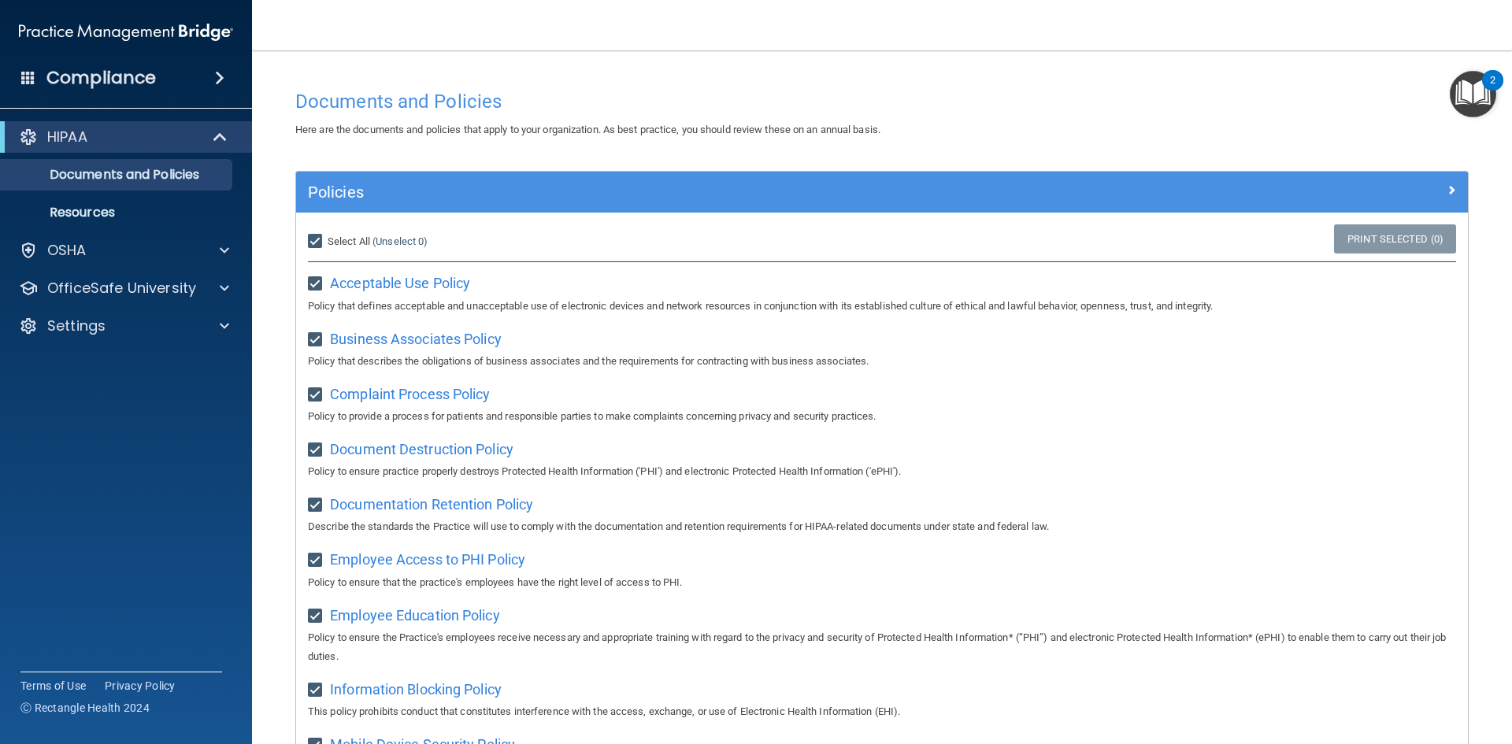
checkbox input "true"
click at [320, 286] on input "checkbox" at bounding box center [317, 284] width 18 height 13
checkbox input "false"
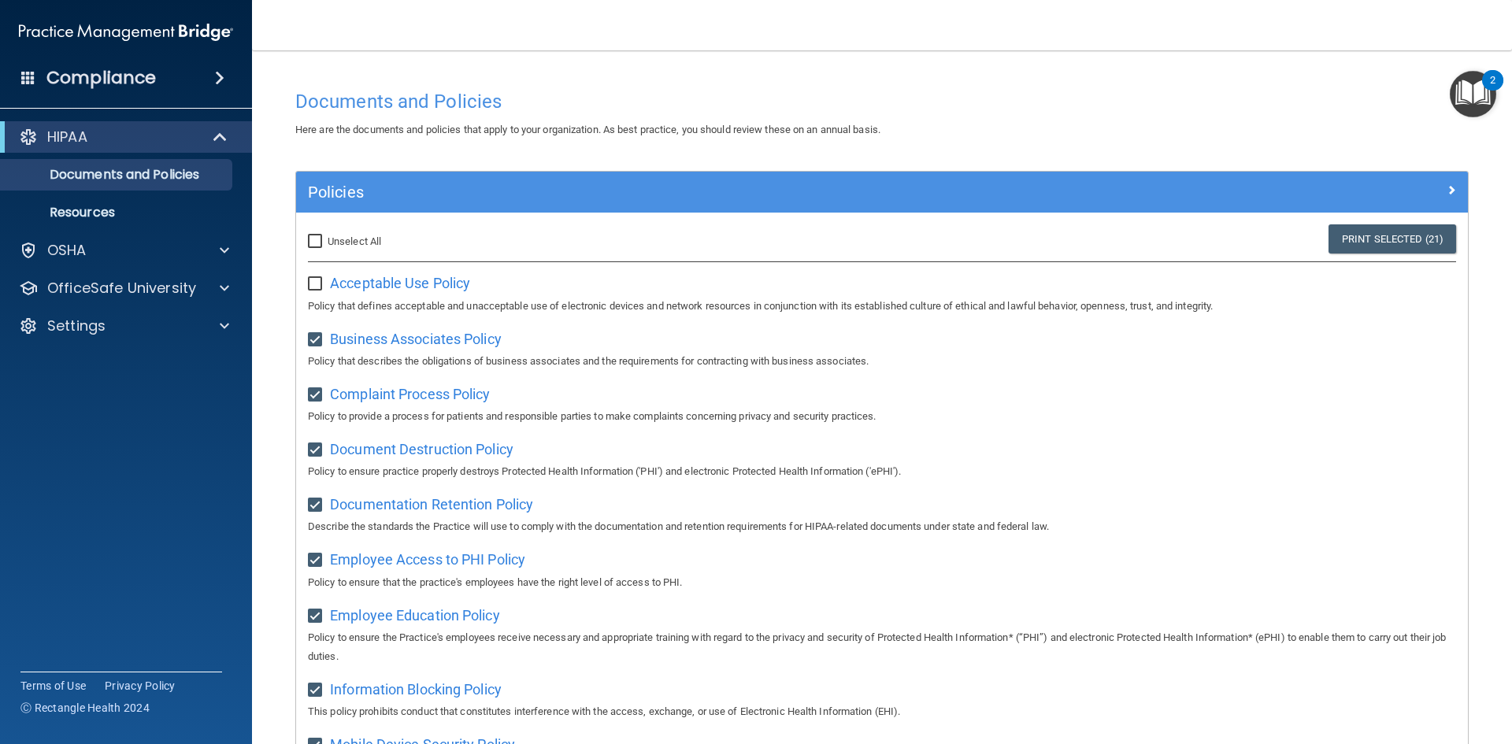
checkbox input "false"
click at [391, 242] on link "(Unselect 20)" at bounding box center [403, 242] width 61 height 12
checkbox input "false"
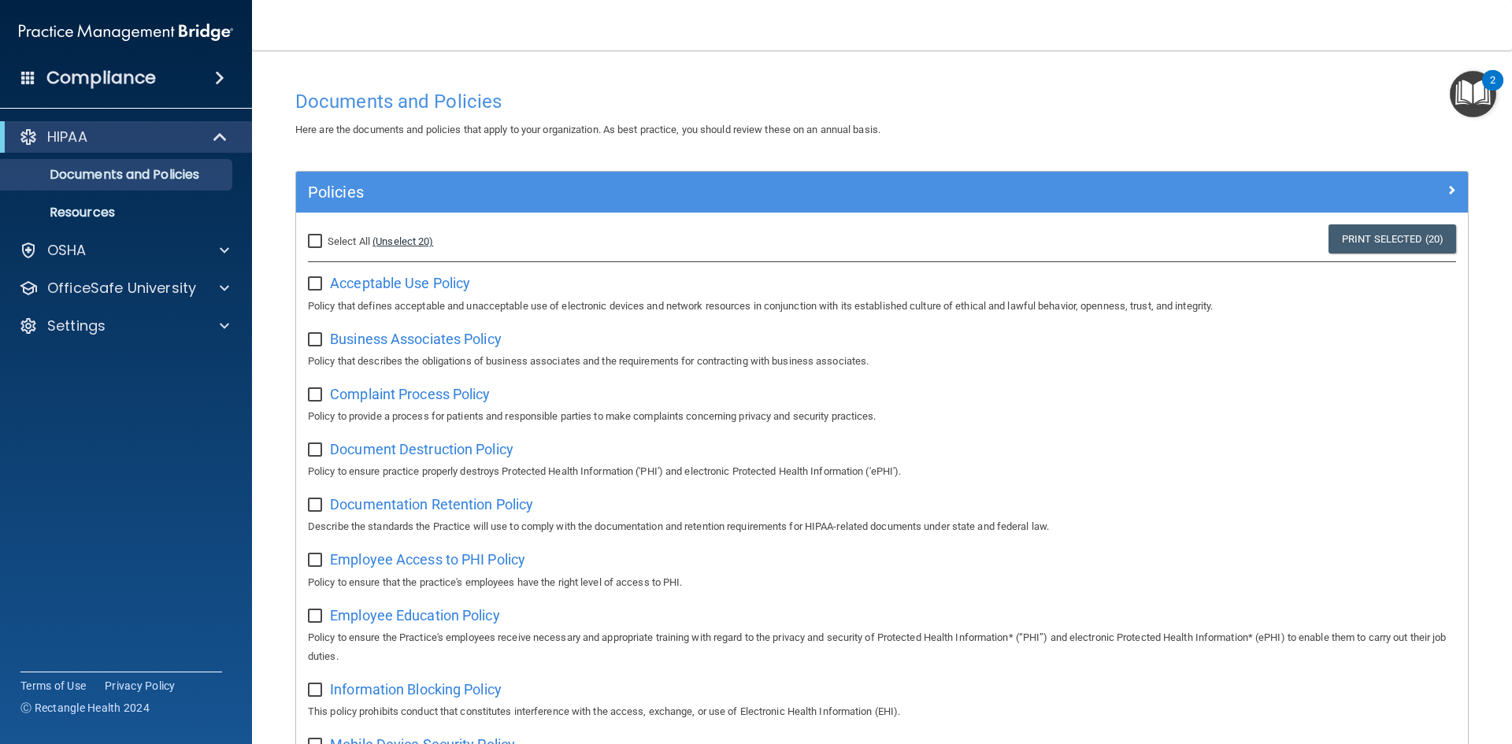
checkbox input "false"
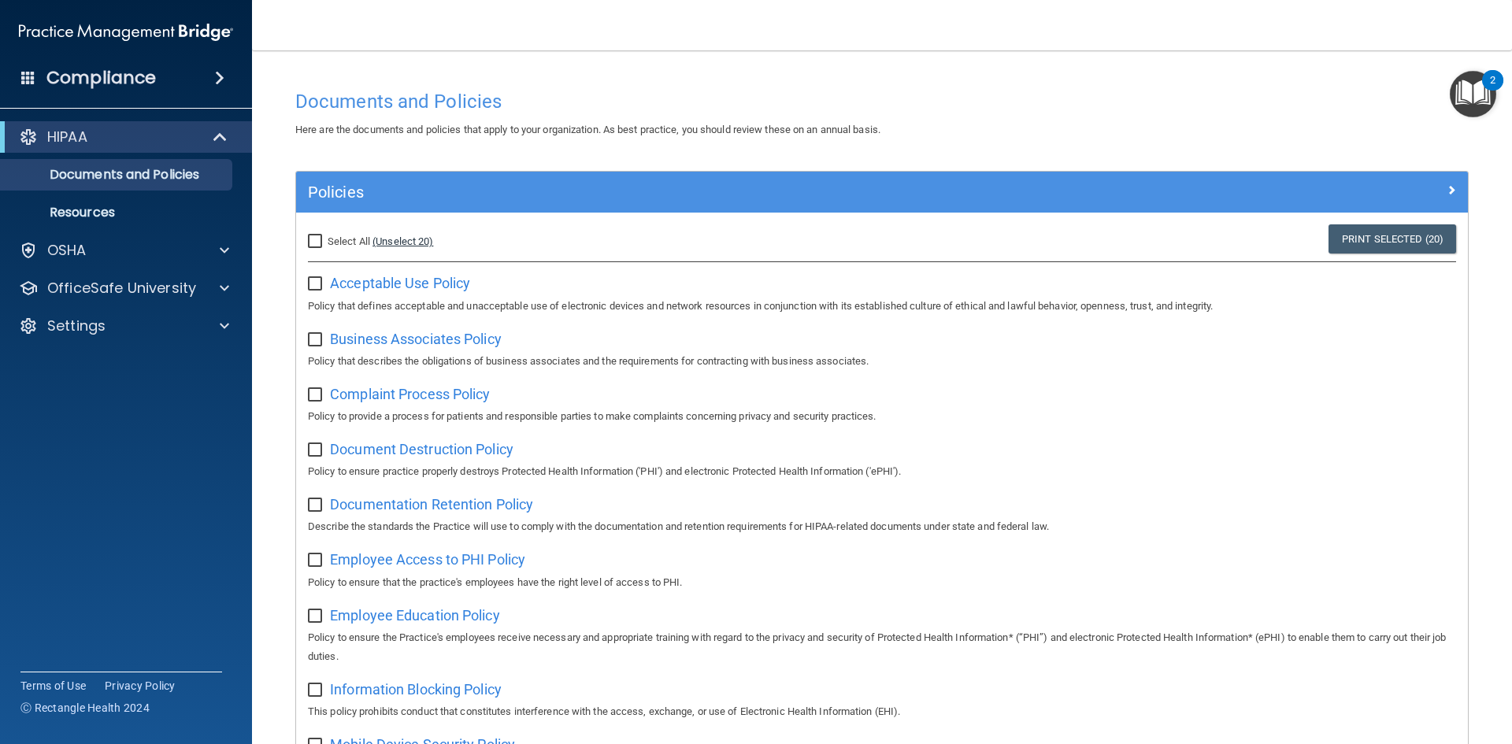
checkbox input "false"
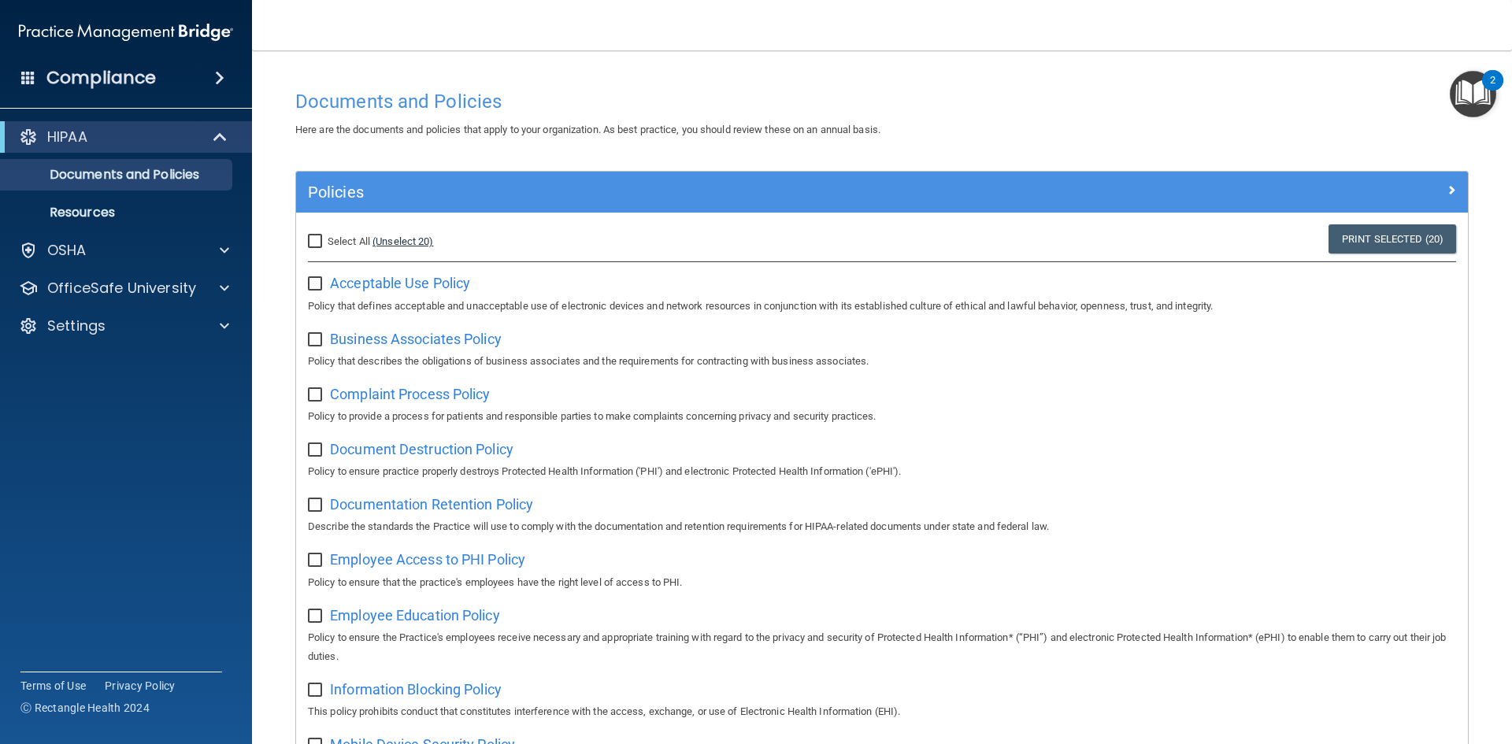
checkbox input "false"
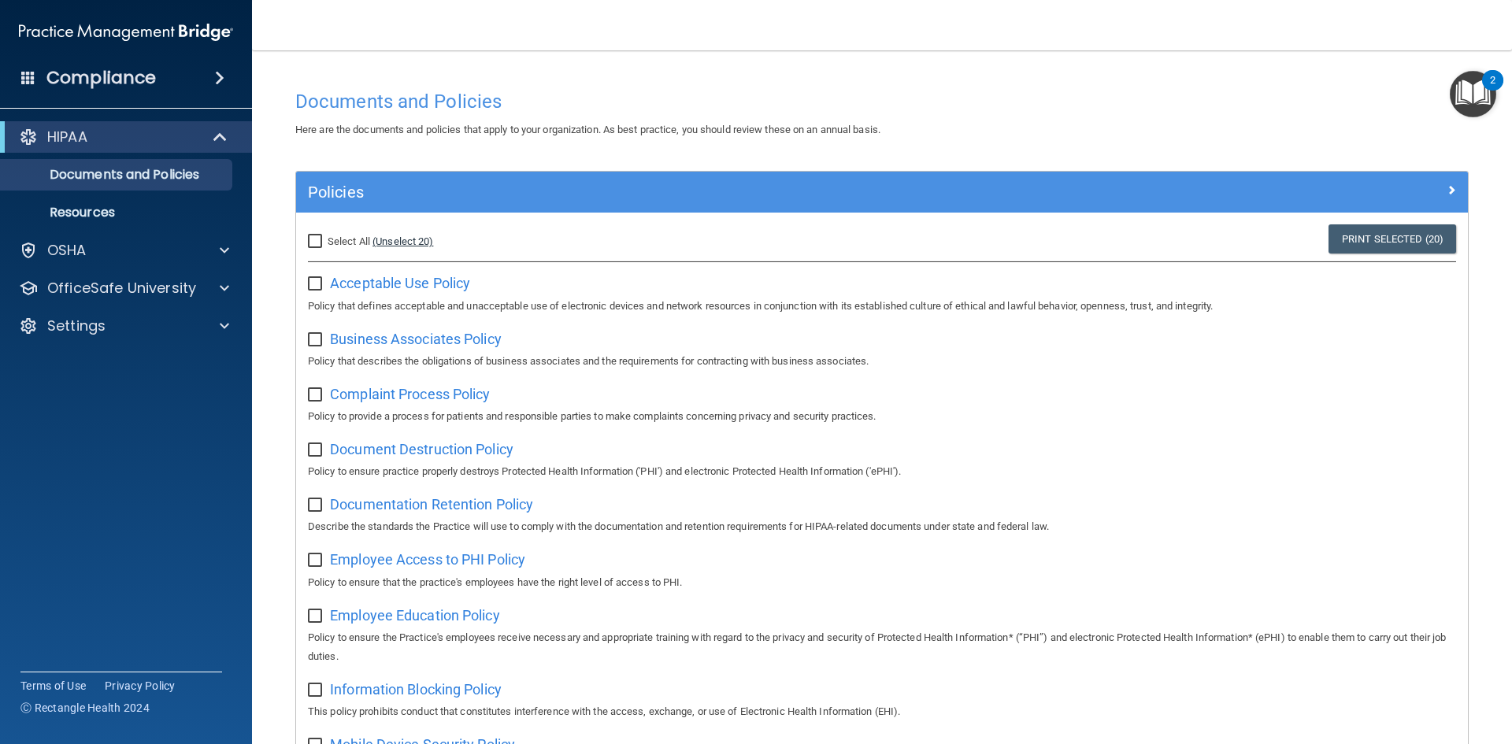
checkbox input "false"
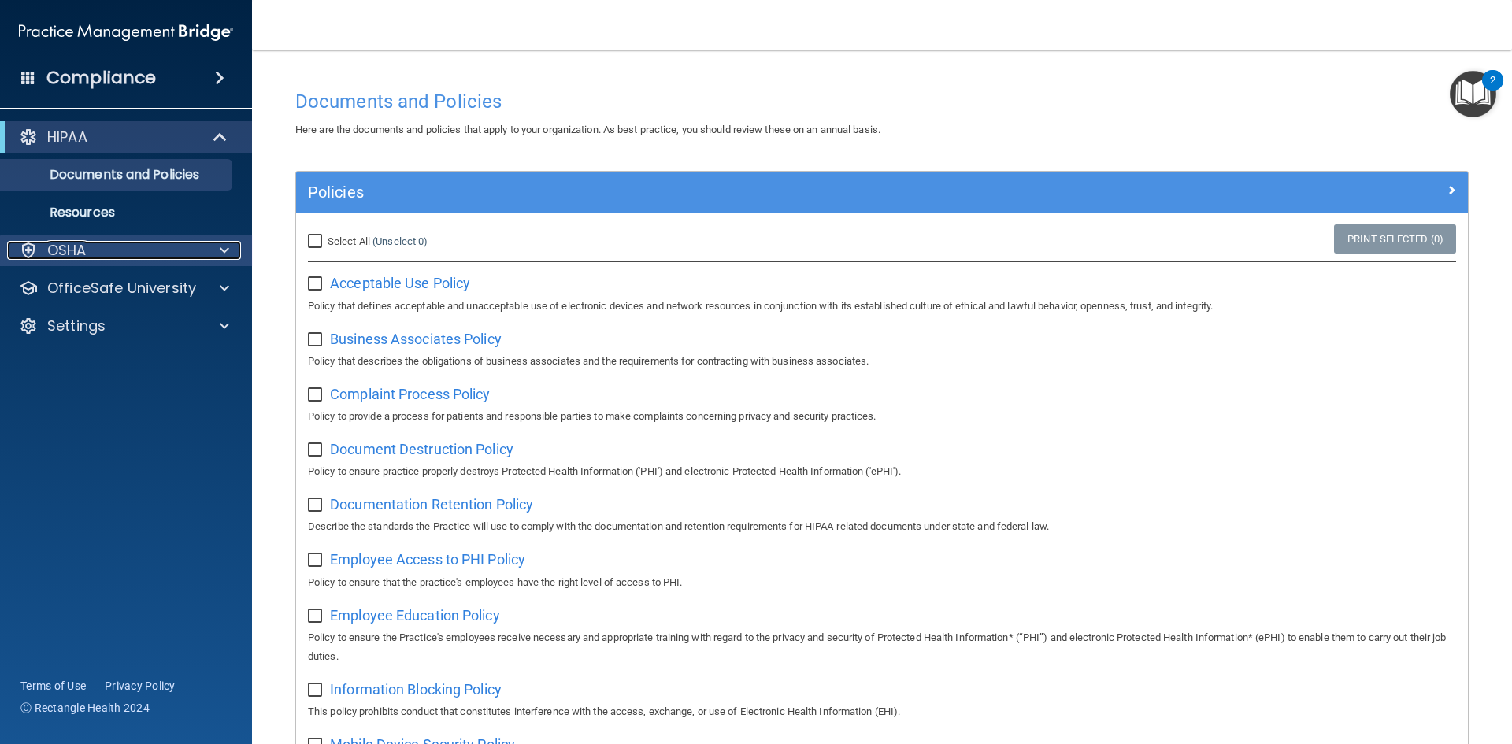
click at [111, 255] on div "OSHA" at bounding box center [104, 250] width 195 height 19
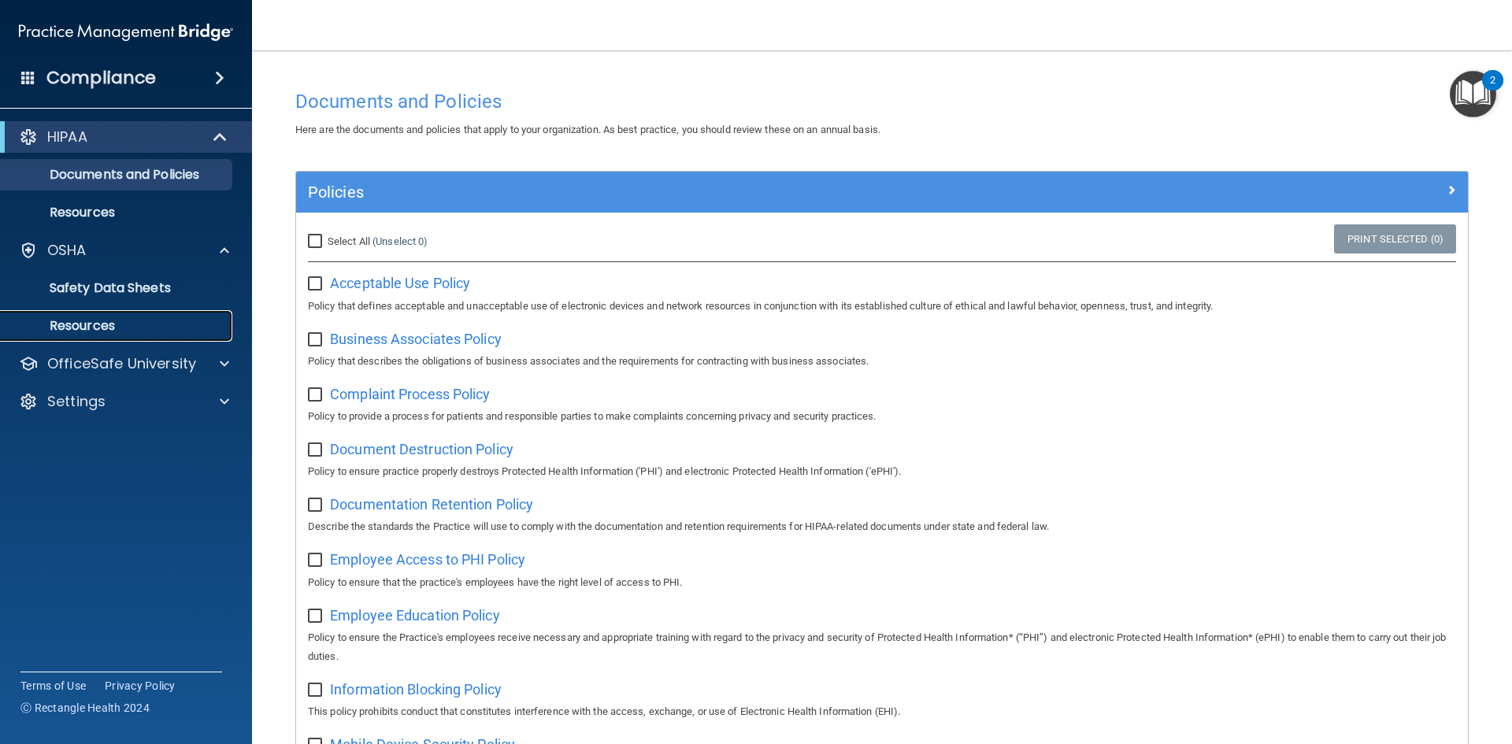
click at [103, 335] on link "Resources" at bounding box center [108, 326] width 248 height 32
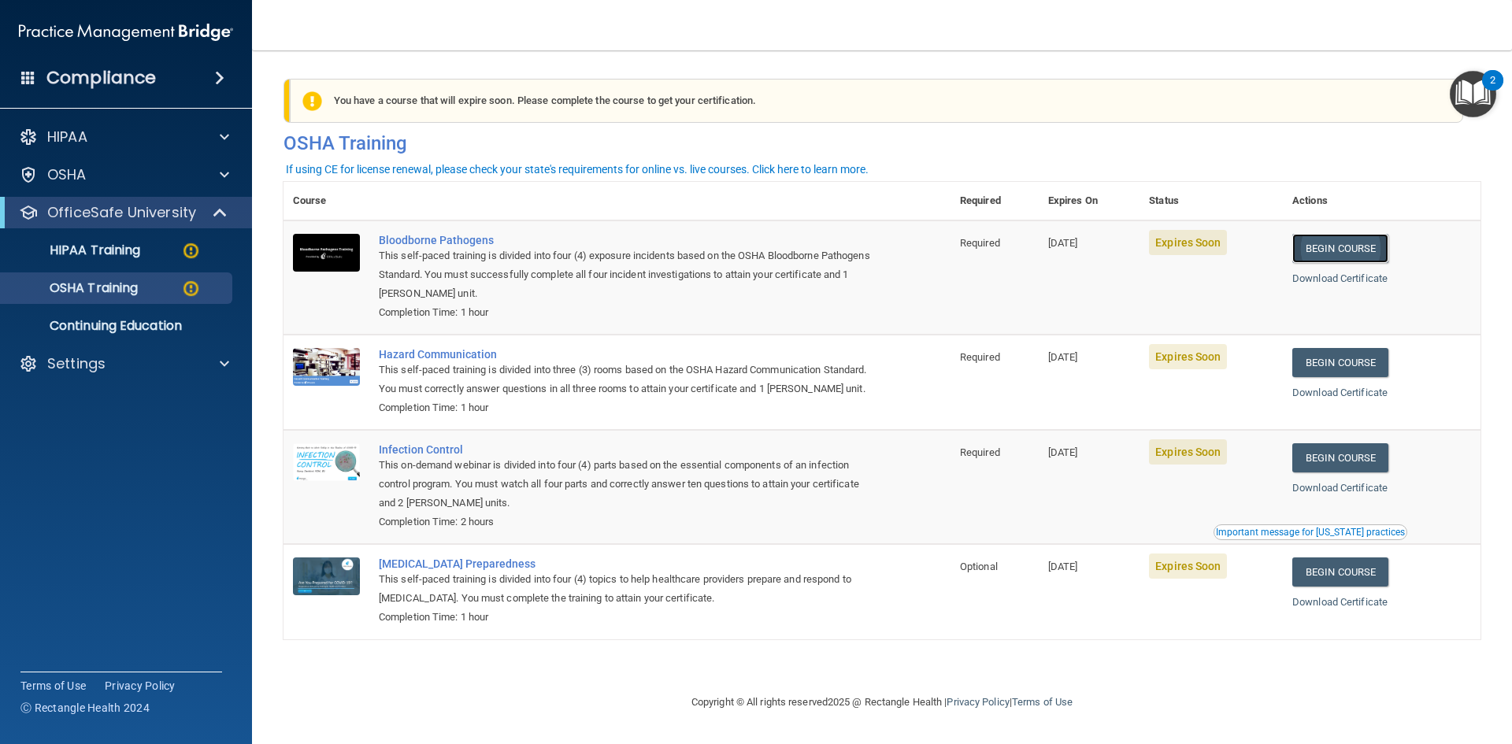
click at [1344, 243] on link "Begin Course" at bounding box center [1341, 248] width 96 height 29
